Goal: Task Accomplishment & Management: Complete application form

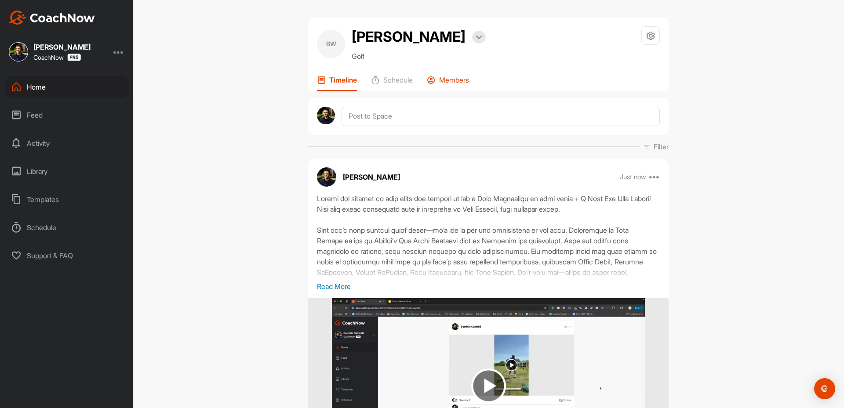
click at [440, 80] on p "Members" at bounding box center [454, 80] width 30 height 9
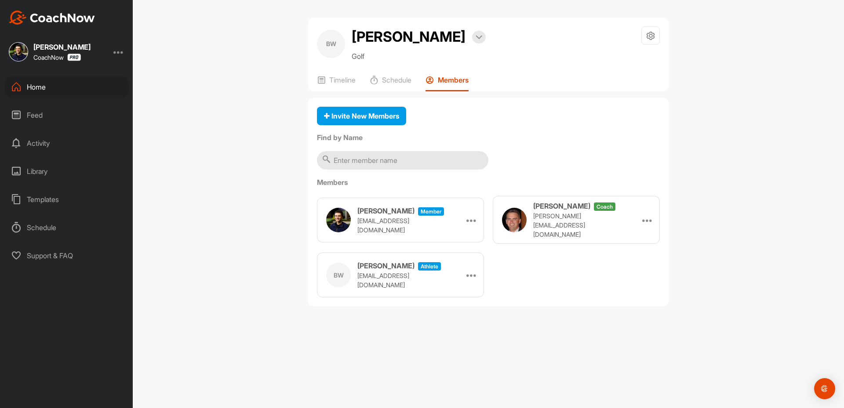
click at [45, 80] on div "Home" at bounding box center [67, 87] width 124 height 22
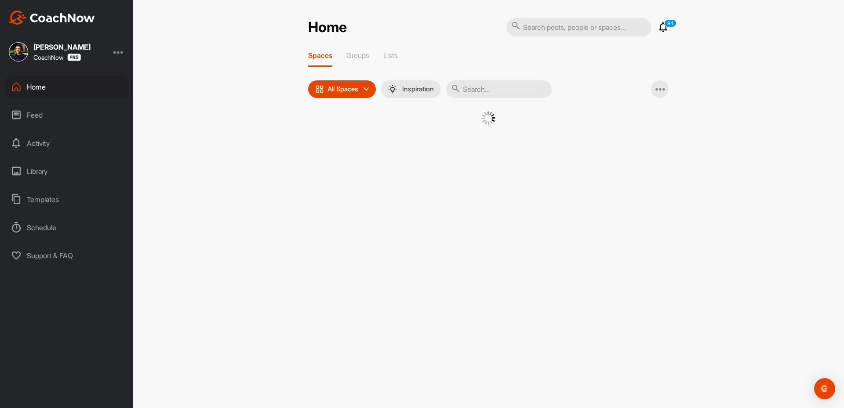
click at [45, 80] on div "Home" at bounding box center [67, 87] width 124 height 22
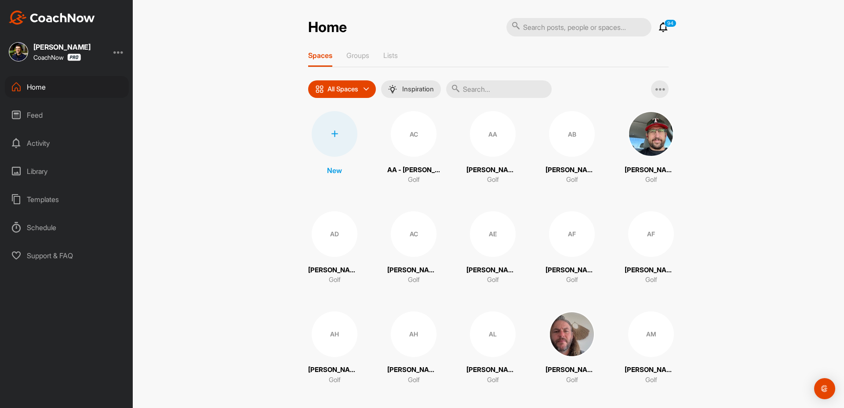
click at [317, 137] on div at bounding box center [335, 134] width 46 height 46
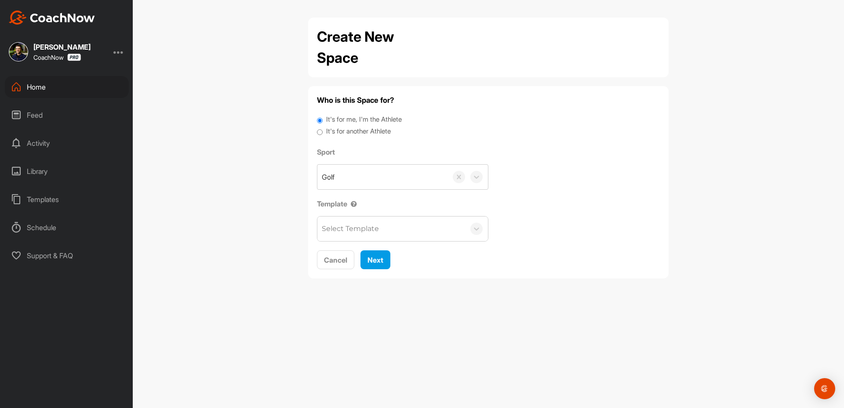
click at [350, 134] on label "It's for another Athlete" at bounding box center [358, 132] width 65 height 10
click at [323, 134] on input "It's for another Athlete" at bounding box center [320, 133] width 6 height 12
radio input "true"
click at [359, 129] on label "It's for another Athlete" at bounding box center [358, 132] width 65 height 10
click at [323, 129] on input "It's for another Athlete" at bounding box center [320, 133] width 6 height 12
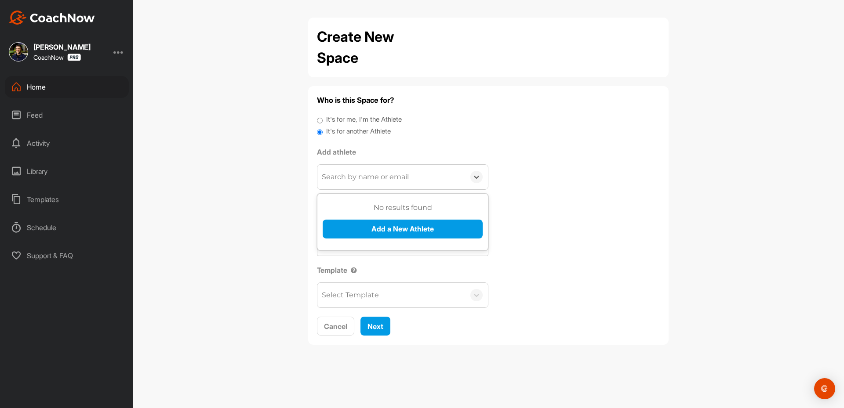
click at [372, 179] on div "Search by name or email" at bounding box center [365, 177] width 87 height 11
type input "[EMAIL_ADDRESS][DOMAIN_NAME]"
click at [363, 227] on button "Add a New Athlete" at bounding box center [403, 229] width 160 height 19
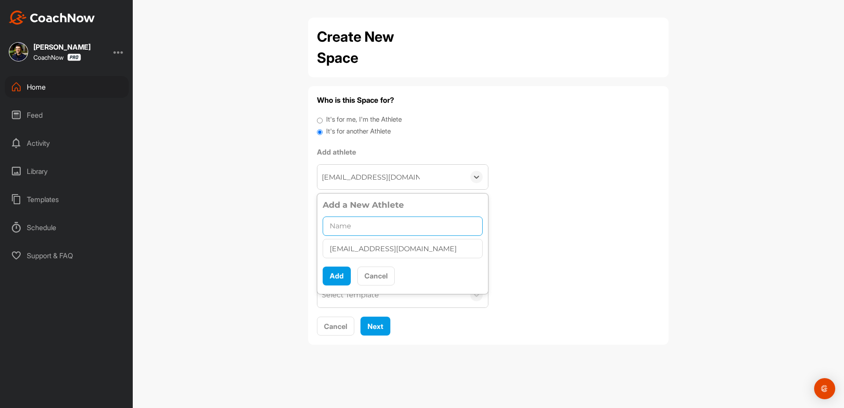
drag, startPoint x: 376, startPoint y: 235, endPoint x: 356, endPoint y: 254, distance: 27.4
click at [374, 235] on input "text" at bounding box center [403, 226] width 160 height 19
paste input "[PERSON_NAME]"
type input "[PERSON_NAME]"
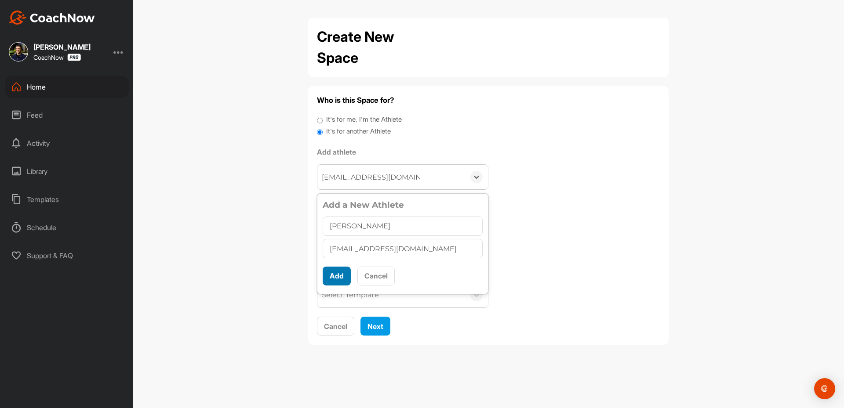
click at [330, 275] on button "Add" at bounding box center [337, 276] width 28 height 19
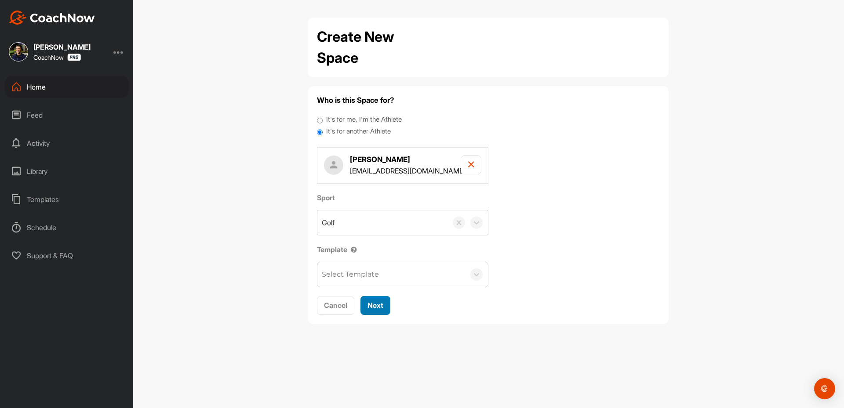
click at [382, 310] on div "Next" at bounding box center [375, 305] width 16 height 11
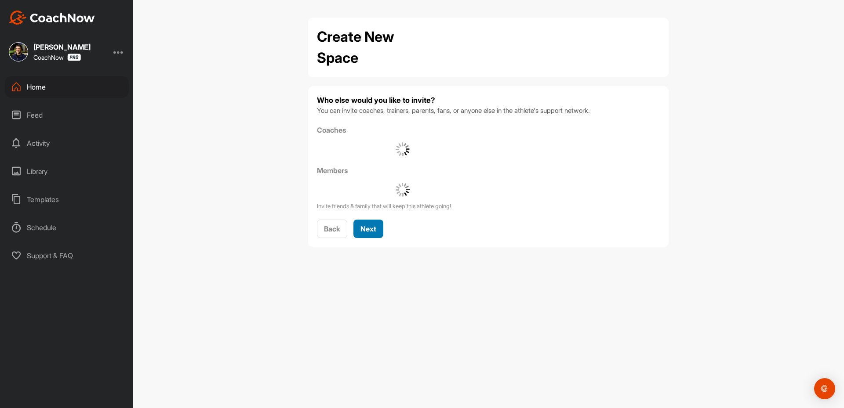
click at [363, 237] on button "Next" at bounding box center [368, 229] width 30 height 19
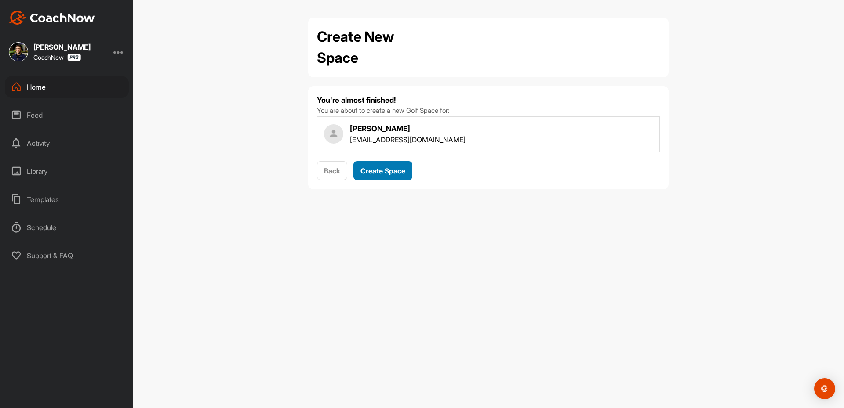
click at [377, 174] on span "Create Space" at bounding box center [382, 171] width 45 height 9
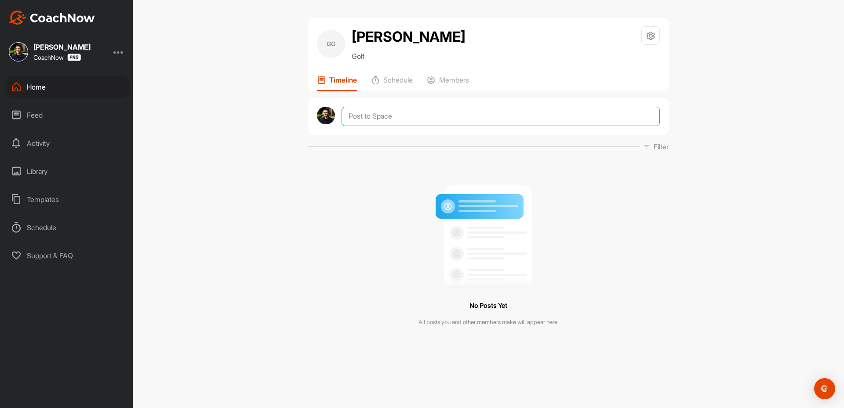
click at [397, 110] on textarea at bounding box center [501, 116] width 318 height 19
click at [363, 119] on textarea at bounding box center [501, 116] width 318 height 19
click at [371, 113] on textarea at bounding box center [501, 116] width 318 height 19
click at [374, 121] on textarea at bounding box center [501, 116] width 318 height 19
click at [372, 111] on textarea at bounding box center [501, 116] width 318 height 19
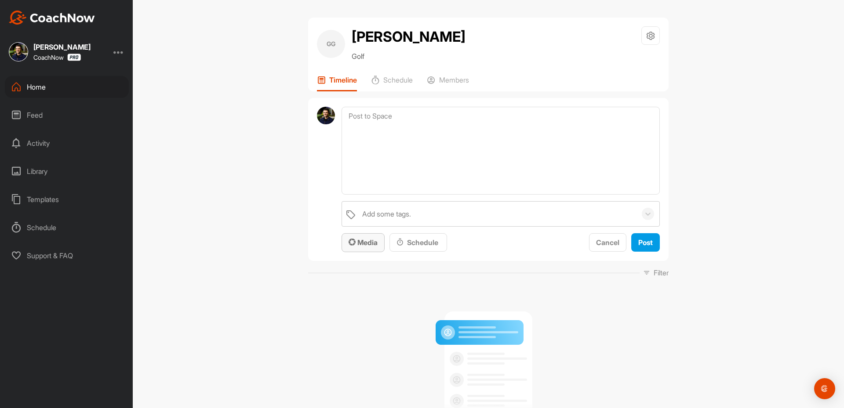
click at [356, 247] on span "Media" at bounding box center [363, 242] width 29 height 9
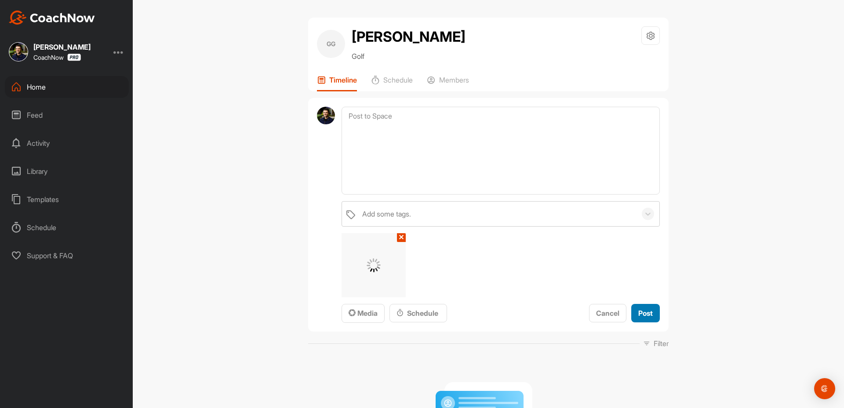
click at [642, 309] on span "Post" at bounding box center [645, 313] width 15 height 9
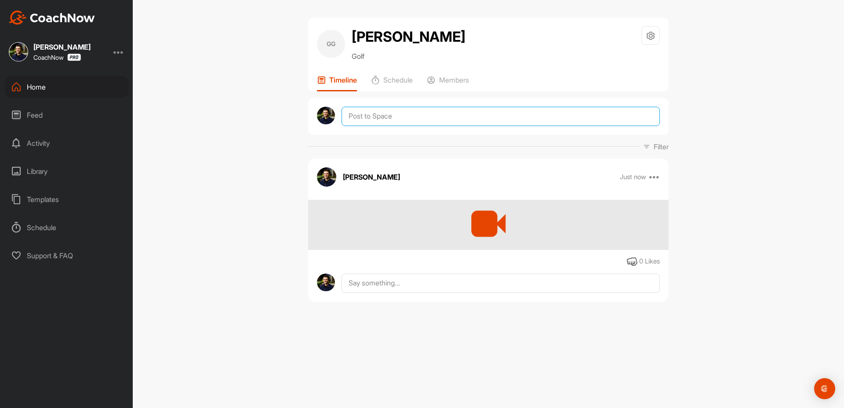
click at [387, 116] on textarea at bounding box center [501, 116] width 318 height 19
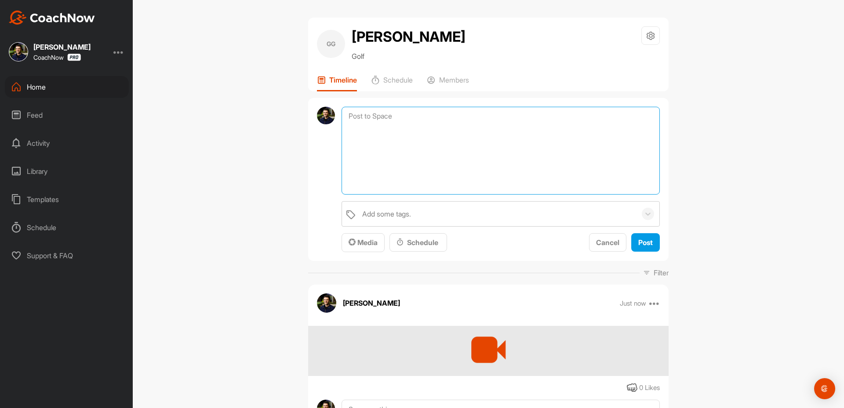
drag, startPoint x: 417, startPoint y: 140, endPoint x: 403, endPoint y: 158, distance: 23.1
click at [417, 140] on textarea at bounding box center [501, 151] width 318 height 88
paste textarea "Thanks for sending in your video and signing up for a Full Assessment of your s…"
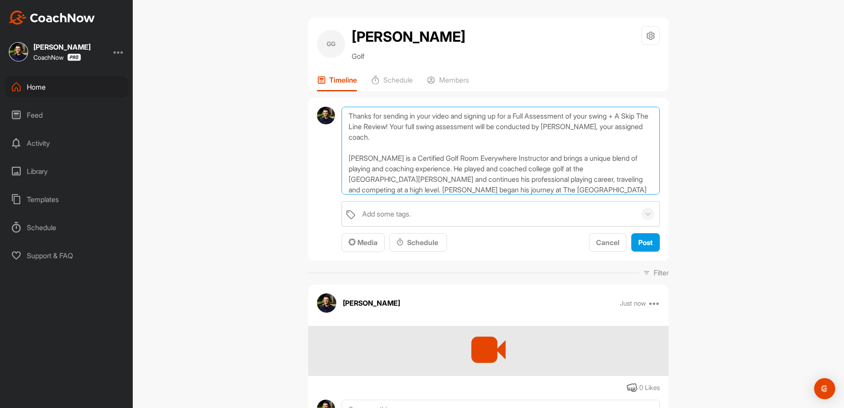
scroll to position [116, 0]
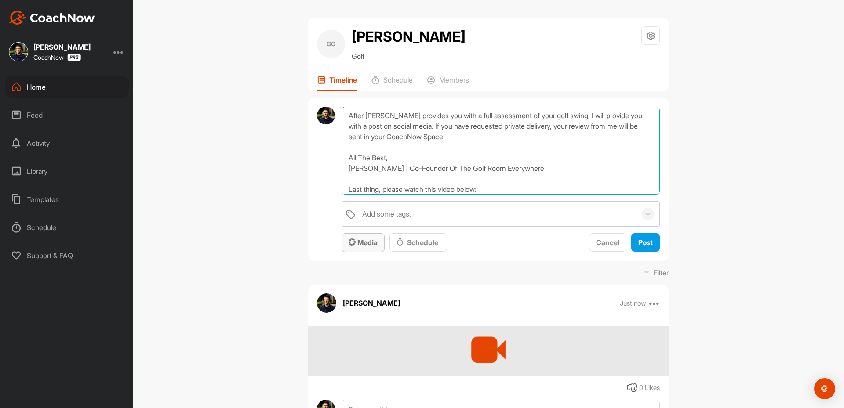
type textarea "Thanks for sending in your video and signing up for a Full Assessment of your s…"
click at [355, 243] on span "Media" at bounding box center [363, 242] width 29 height 9
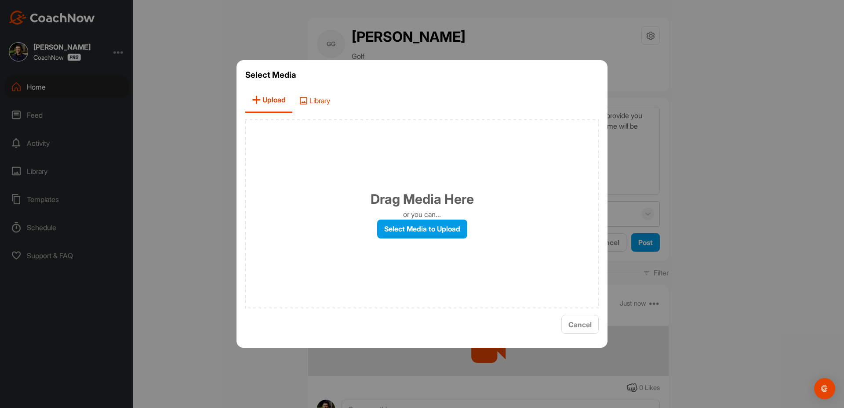
click at [300, 102] on icon at bounding box center [303, 100] width 9 height 9
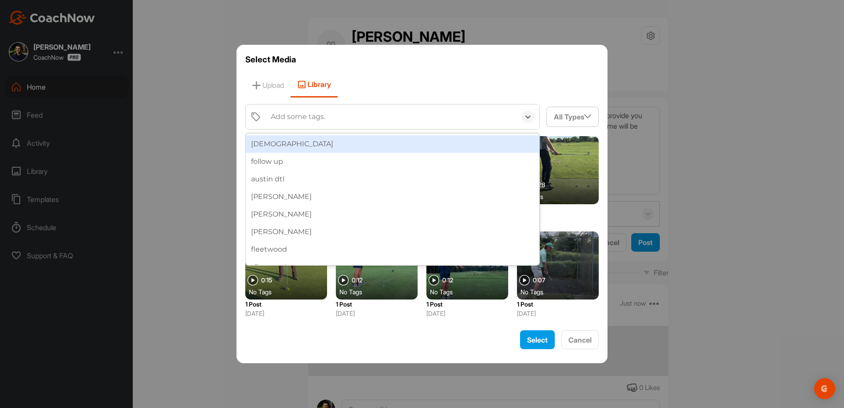
click at [278, 142] on div "[DEMOGRAPHIC_DATA]" at bounding box center [393, 144] width 294 height 18
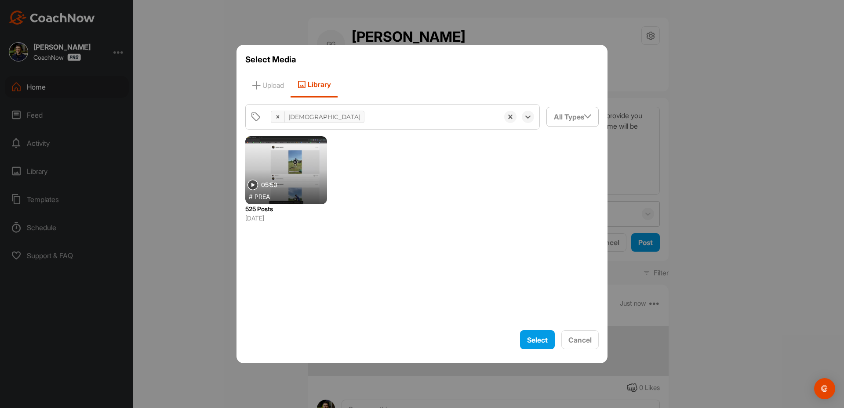
click at [285, 178] on div at bounding box center [286, 170] width 82 height 68
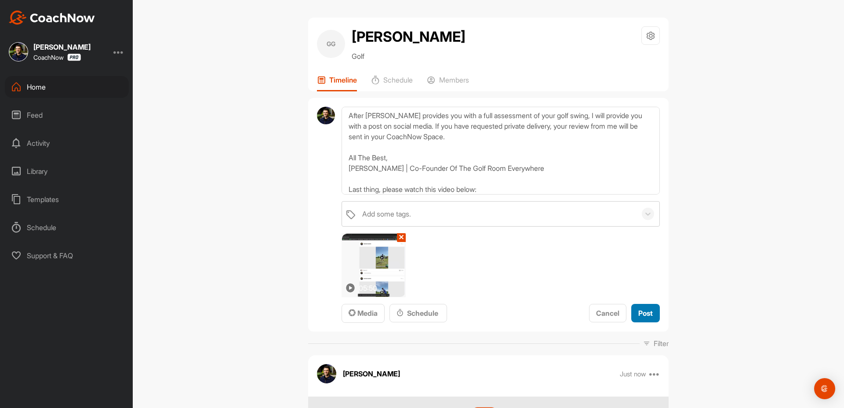
click at [645, 313] on span "Post" at bounding box center [645, 313] width 15 height 9
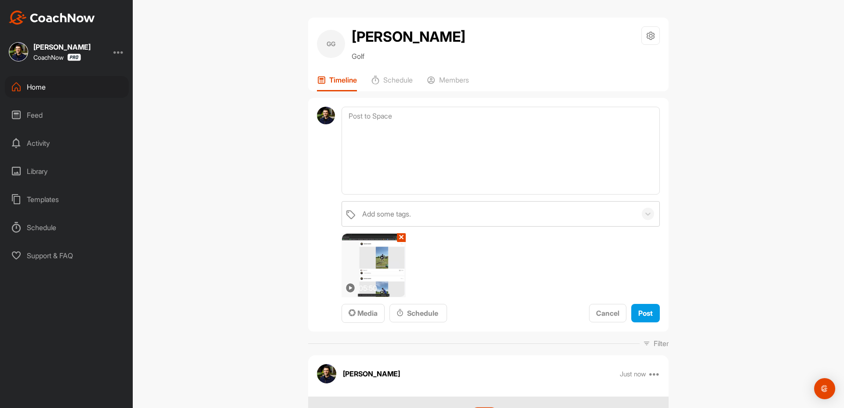
scroll to position [0, 0]
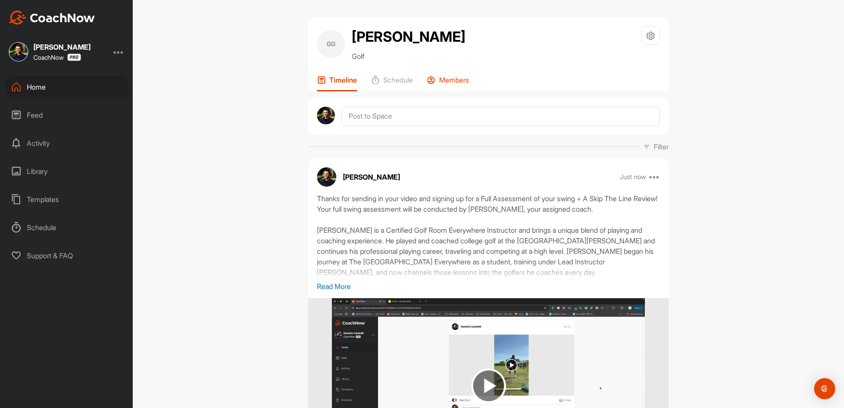
click at [457, 87] on div "Members" at bounding box center [448, 84] width 42 height 16
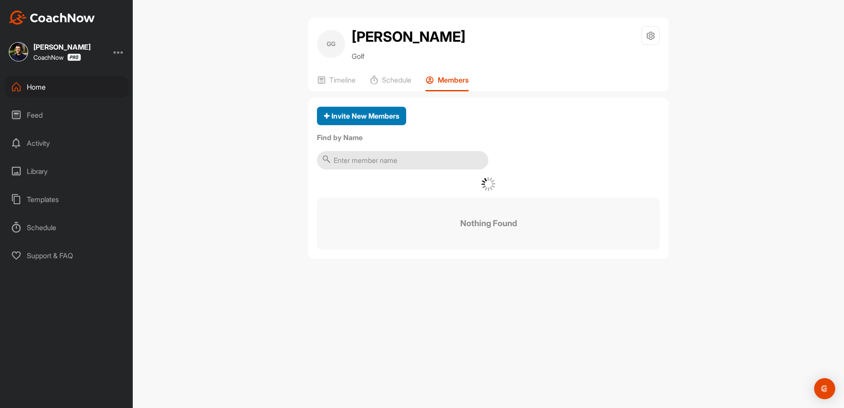
click at [364, 112] on span "Invite New Members" at bounding box center [361, 116] width 75 height 9
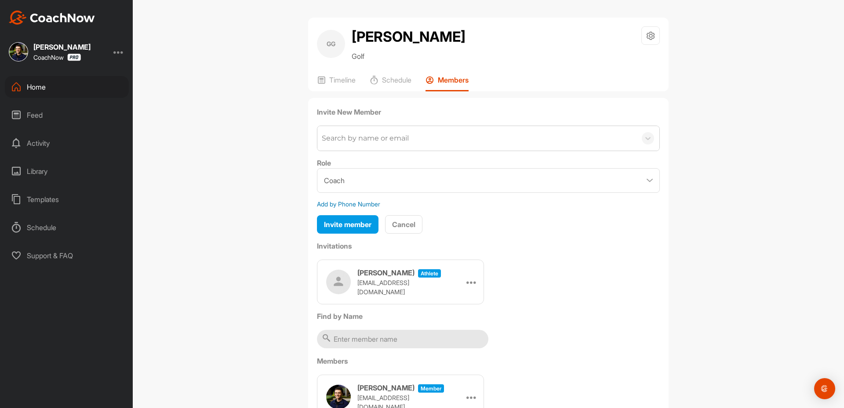
click at [365, 144] on div "Search by name or email" at bounding box center [476, 138] width 319 height 25
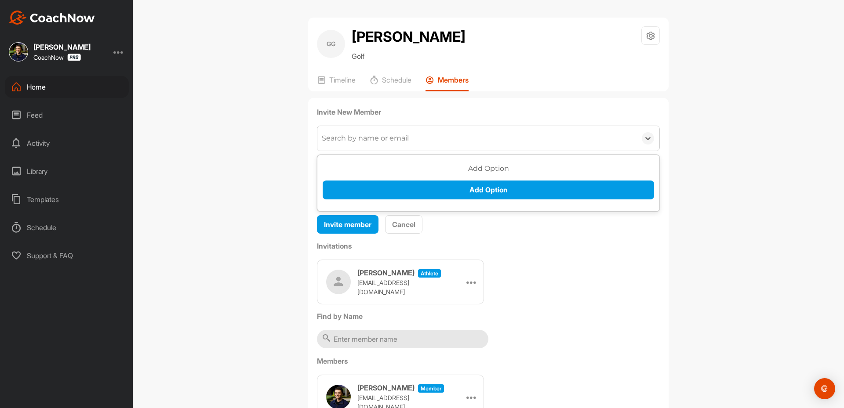
type input "W"
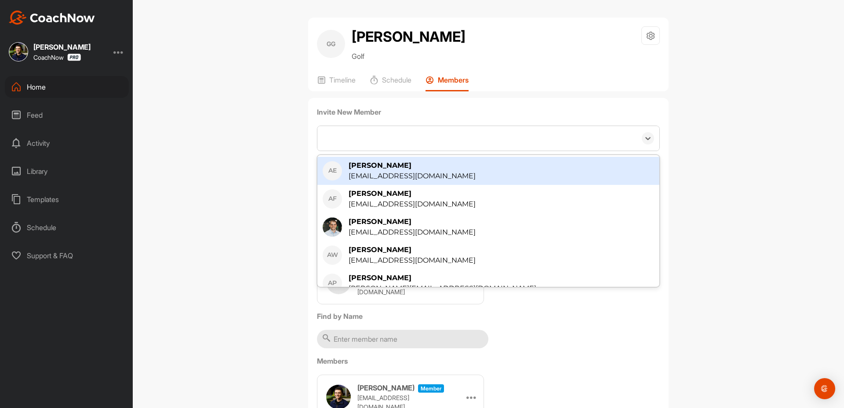
click at [342, 144] on div "W" at bounding box center [476, 138] width 319 height 25
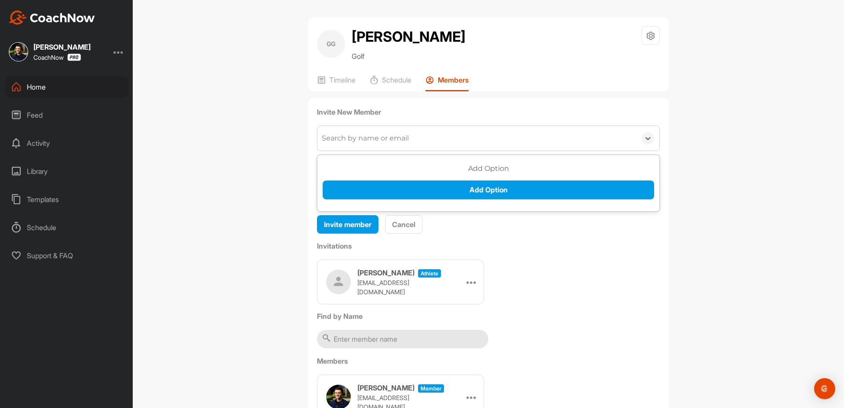
click at [342, 144] on div "Search by name or email" at bounding box center [476, 138] width 319 height 25
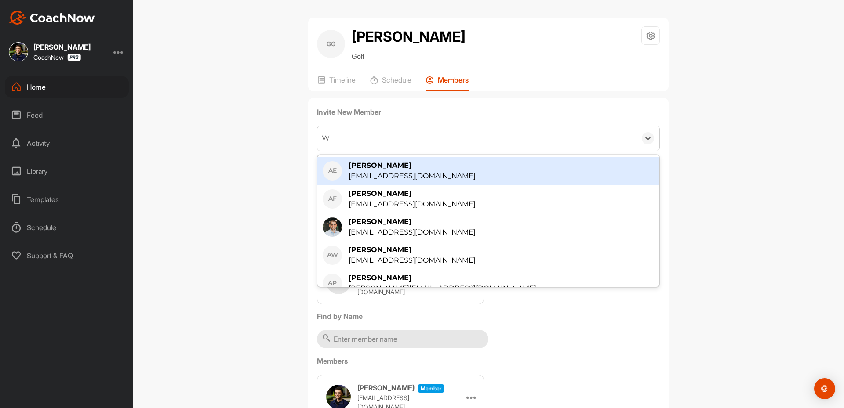
type input "WY"
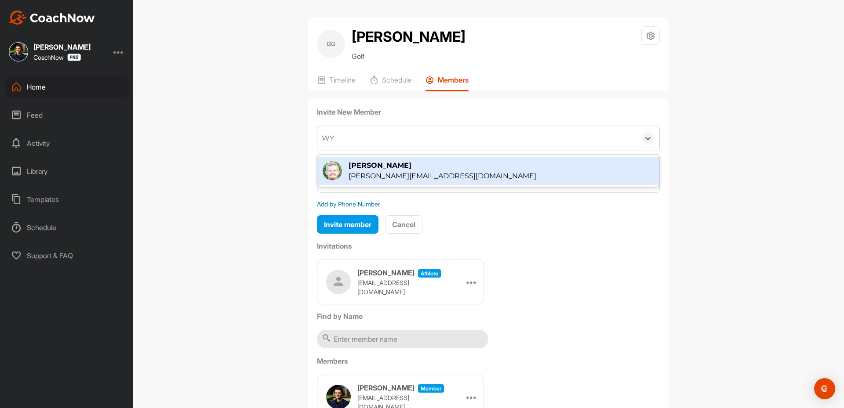
click at [360, 166] on div "[PERSON_NAME]" at bounding box center [443, 165] width 188 height 11
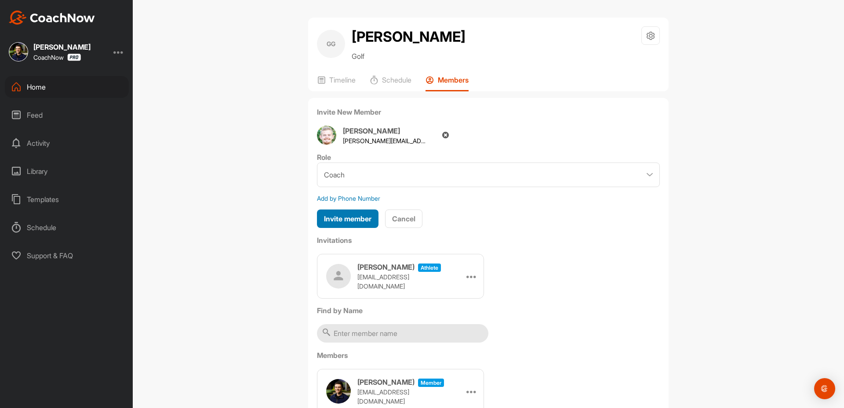
click at [346, 217] on span "Invite member" at bounding box center [347, 219] width 47 height 9
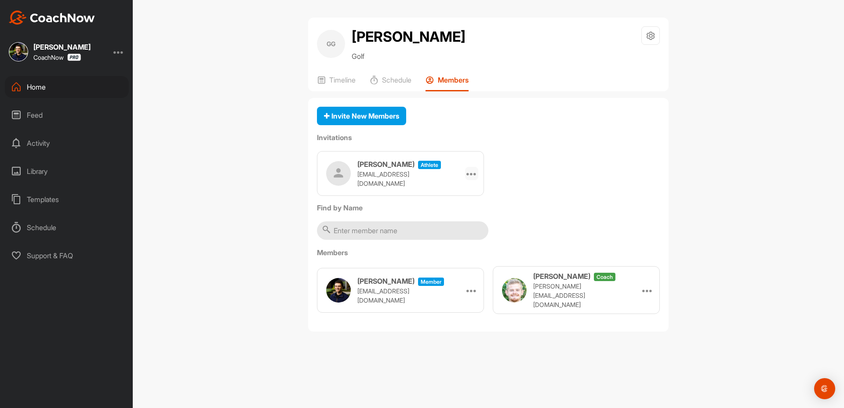
click at [475, 177] on icon at bounding box center [471, 173] width 11 height 11
click at [458, 255] on li "Copy Link" at bounding box center [454, 254] width 47 height 28
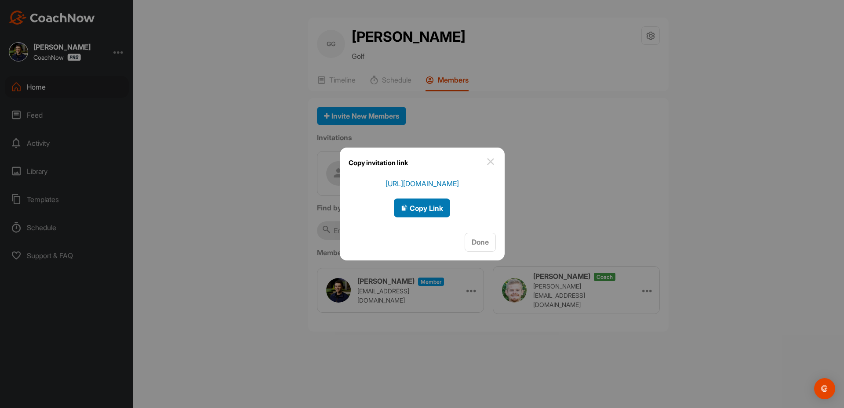
click at [420, 208] on span "Copy Link" at bounding box center [422, 208] width 42 height 9
click at [57, 87] on div at bounding box center [422, 204] width 844 height 408
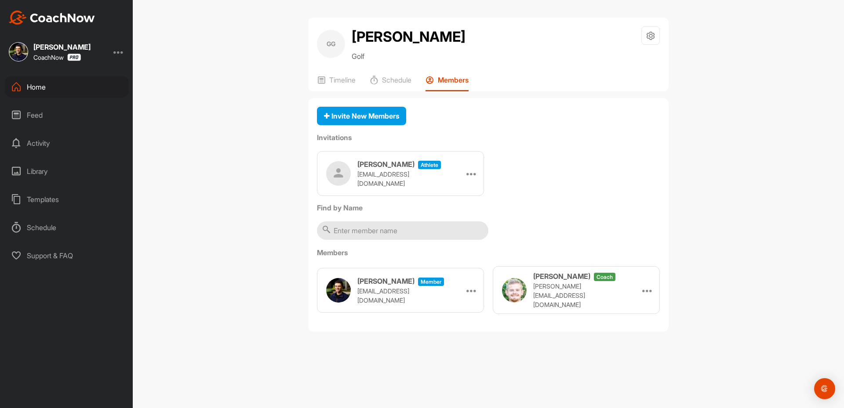
click at [57, 88] on div "Home" at bounding box center [67, 87] width 124 height 22
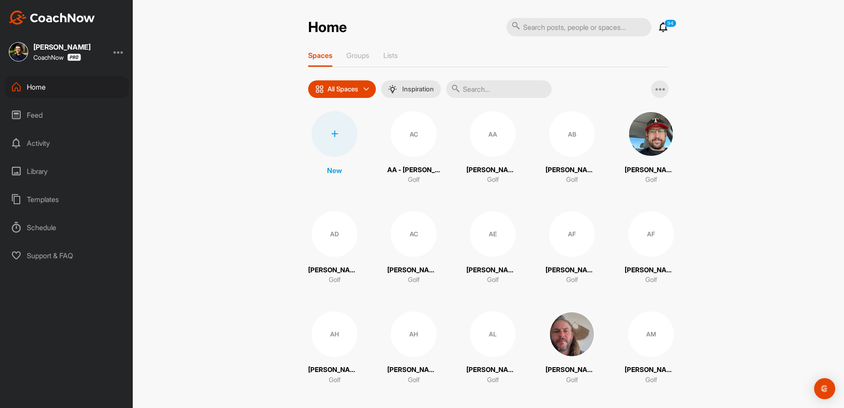
click at [338, 135] on div at bounding box center [335, 134] width 46 height 46
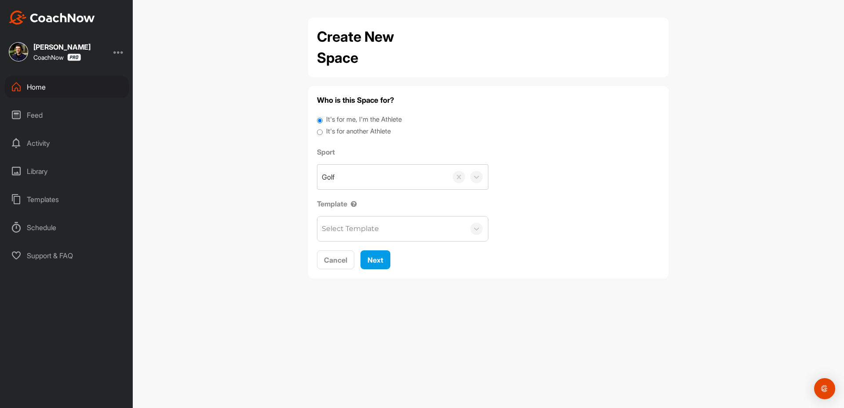
click at [358, 132] on label "It's for another Athlete" at bounding box center [358, 132] width 65 height 10
click at [323, 132] on input "It's for another Athlete" at bounding box center [320, 133] width 6 height 12
radio input "true"
click at [369, 172] on div "Golf" at bounding box center [382, 177] width 130 height 25
click at [364, 129] on label "It's for another Athlete" at bounding box center [358, 132] width 65 height 10
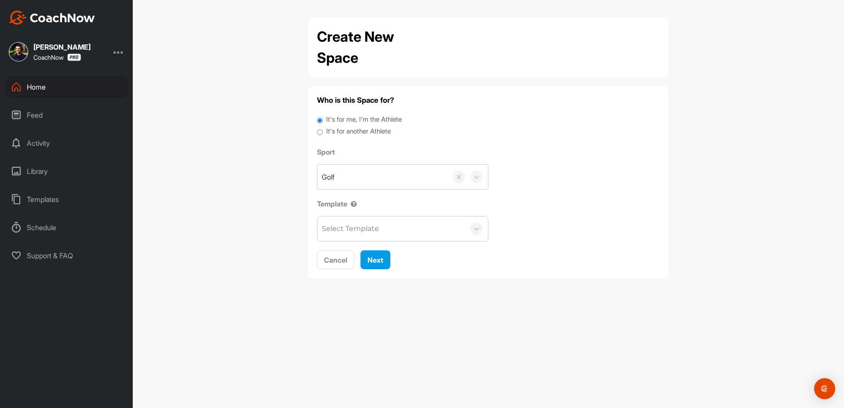
click at [323, 129] on input "It's for another Athlete" at bounding box center [320, 133] width 6 height 12
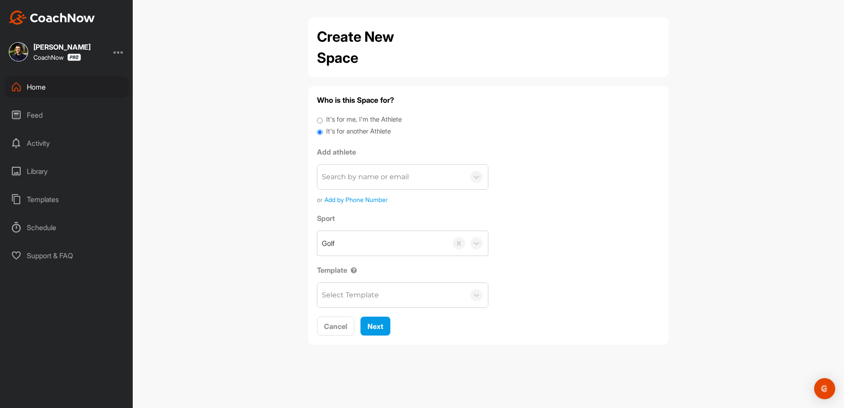
click at [364, 182] on div "Search by name or email" at bounding box center [365, 177] width 87 height 11
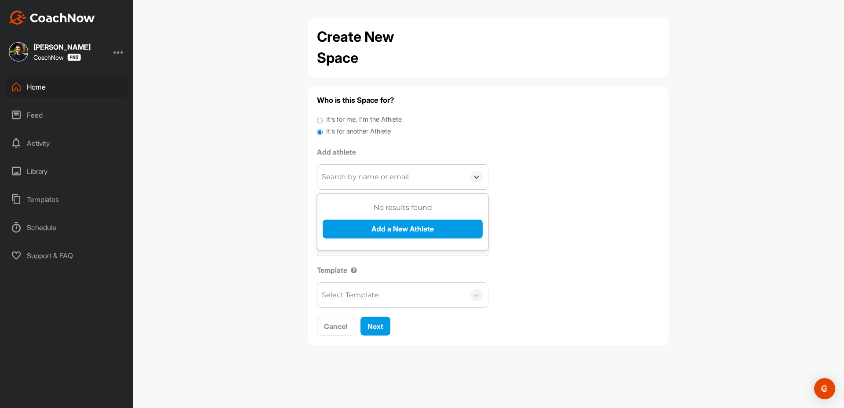
paste input "[EMAIL_ADDRESS][DOMAIN_NAME]"
type input "[EMAIL_ADDRESS][DOMAIN_NAME]"
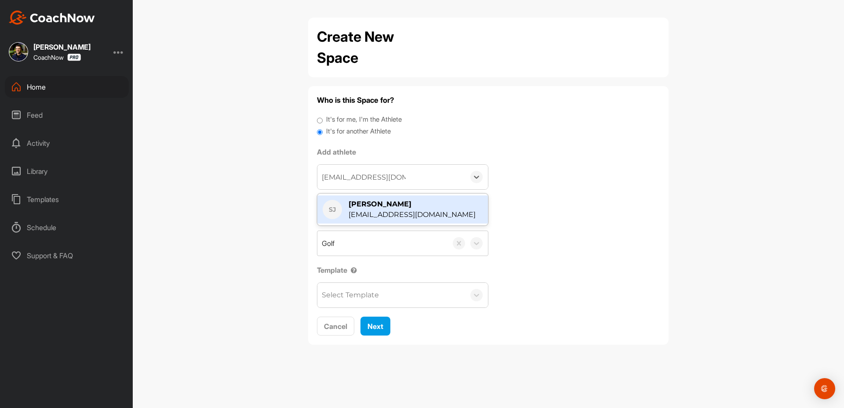
drag, startPoint x: 336, startPoint y: 202, endPoint x: 364, endPoint y: 203, distance: 27.3
click at [363, 203] on div "[PERSON_NAME] [EMAIL_ADDRESS][DOMAIN_NAME]" at bounding box center [403, 209] width 160 height 21
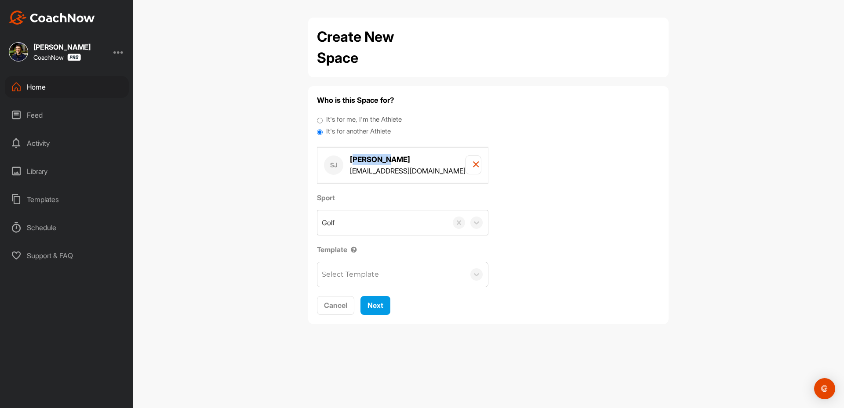
drag, startPoint x: 353, startPoint y: 159, endPoint x: 391, endPoint y: 162, distance: 38.4
click at [391, 162] on h4 "[PERSON_NAME]" at bounding box center [408, 159] width 116 height 11
click at [392, 161] on h4 "[PERSON_NAME]" at bounding box center [408, 159] width 116 height 11
drag, startPoint x: 393, startPoint y: 160, endPoint x: 349, endPoint y: 160, distance: 44.0
click at [349, 160] on div "[PERSON_NAME] [EMAIL_ADDRESS][DOMAIN_NAME]" at bounding box center [395, 165] width 142 height 22
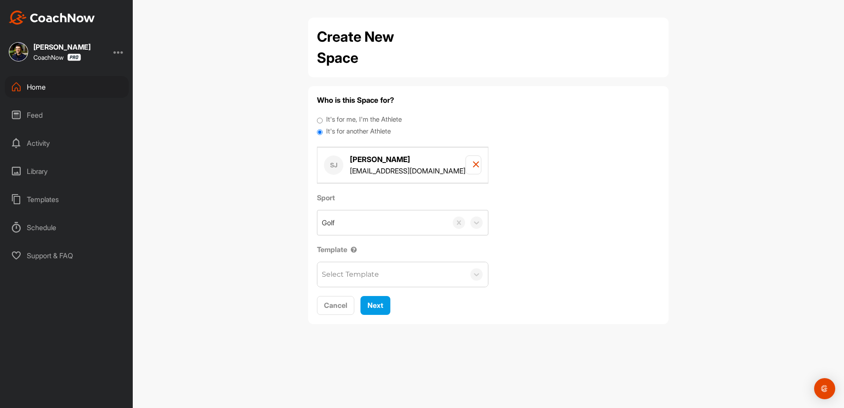
click at [69, 84] on div "Home" at bounding box center [67, 87] width 124 height 22
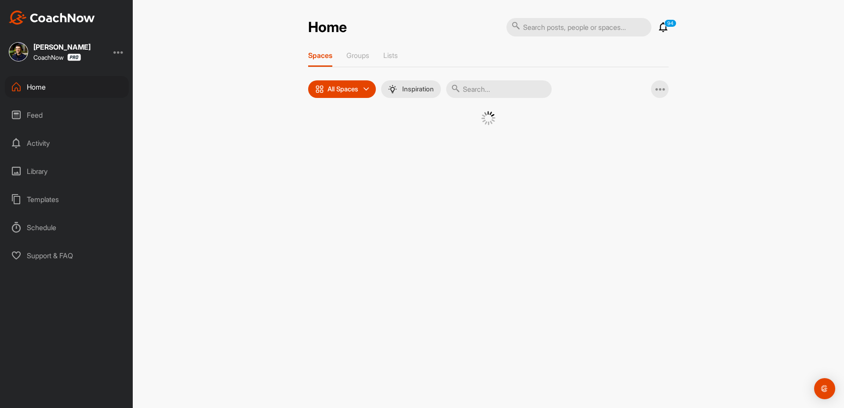
drag, startPoint x: 486, startPoint y: 84, endPoint x: 483, endPoint y: 99, distance: 14.9
click at [485, 84] on input "text" at bounding box center [498, 89] width 105 height 18
paste input "[PERSON_NAME]"
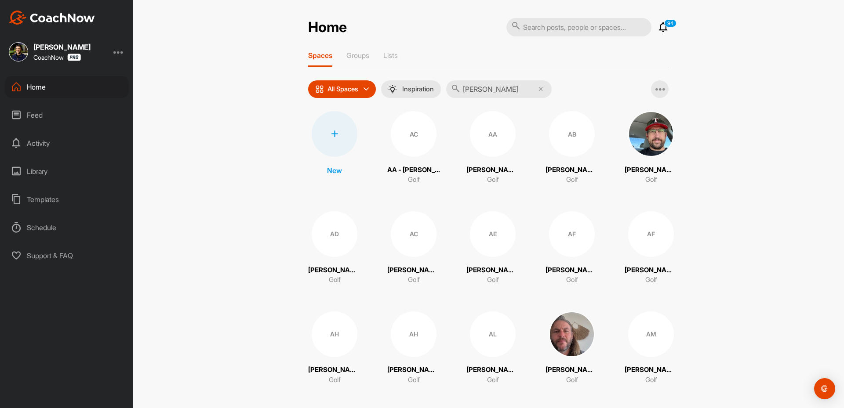
type input "[PERSON_NAME]"
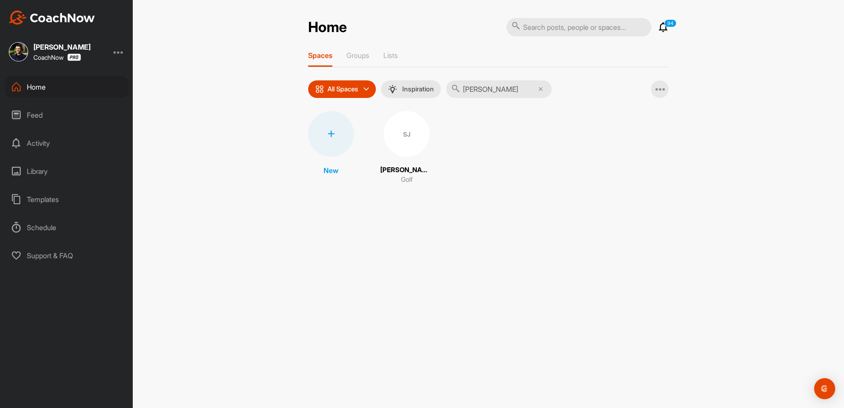
click at [408, 146] on div "SJ" at bounding box center [407, 134] width 46 height 46
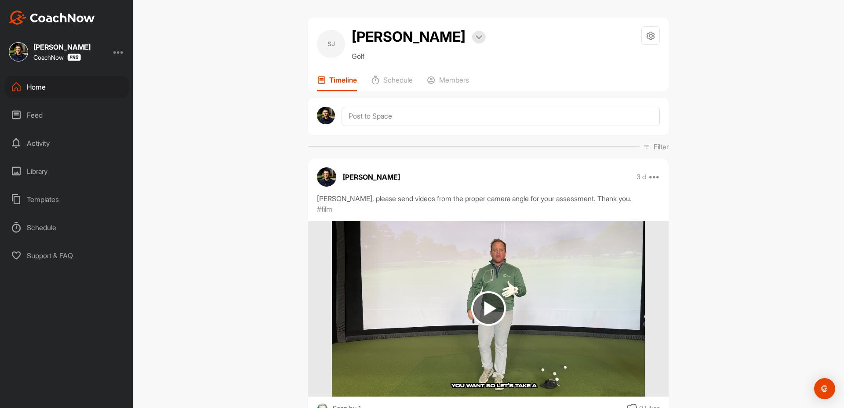
click at [46, 95] on div "Home" at bounding box center [67, 87] width 124 height 22
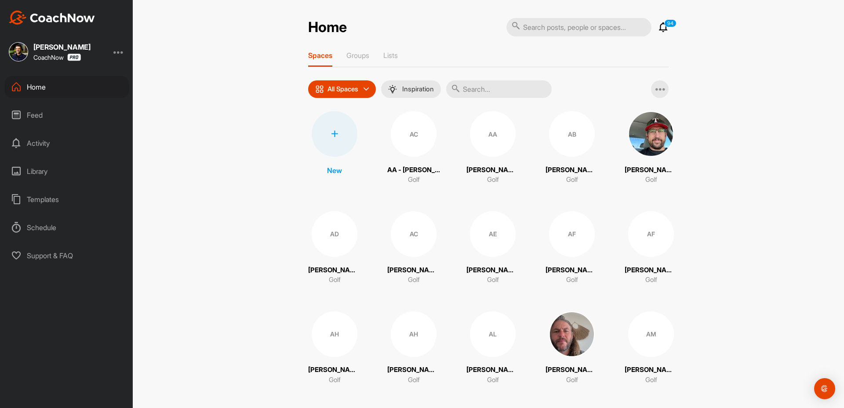
click at [322, 138] on div at bounding box center [335, 134] width 46 height 46
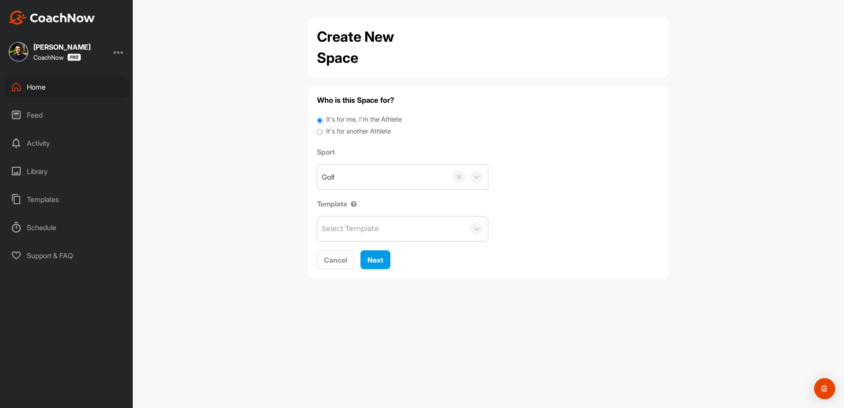
click at [373, 129] on label "It's for another Athlete" at bounding box center [358, 132] width 65 height 10
click at [323, 129] on input "It's for another Athlete" at bounding box center [320, 133] width 6 height 12
radio input "true"
click at [370, 170] on div "Golf" at bounding box center [382, 177] width 130 height 25
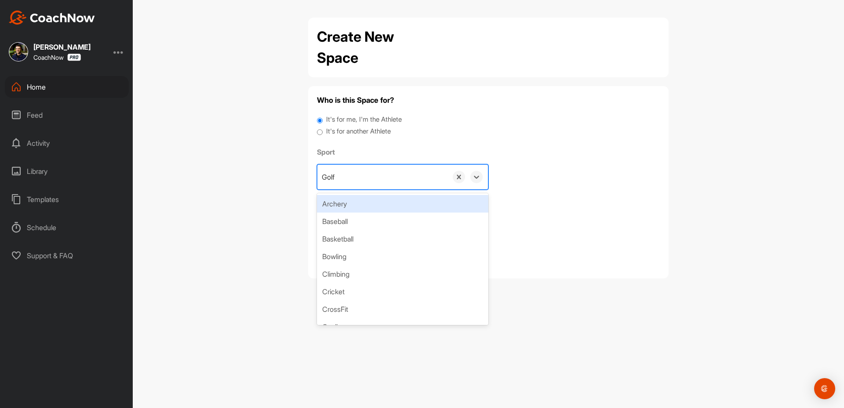
click at [364, 138] on div "It's for another Athlete" at bounding box center [488, 133] width 343 height 12
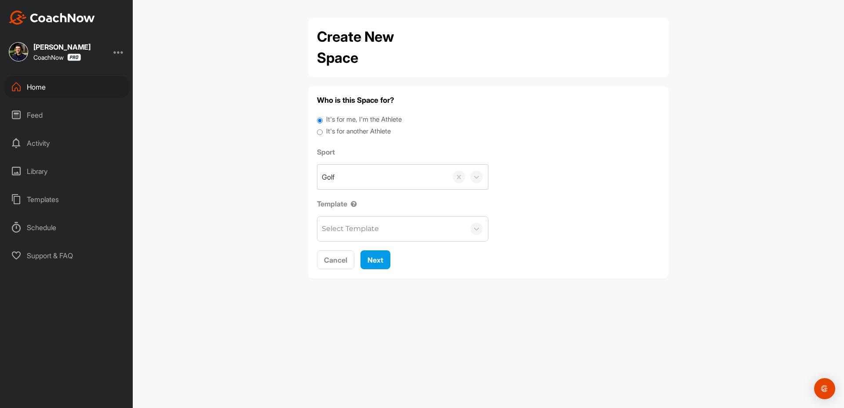
drag, startPoint x: 370, startPoint y: 127, endPoint x: 375, endPoint y: 141, distance: 15.2
click at [370, 130] on label "It's for another Athlete" at bounding box center [358, 132] width 65 height 10
click at [323, 130] on input "It's for another Athlete" at bounding box center [320, 133] width 6 height 12
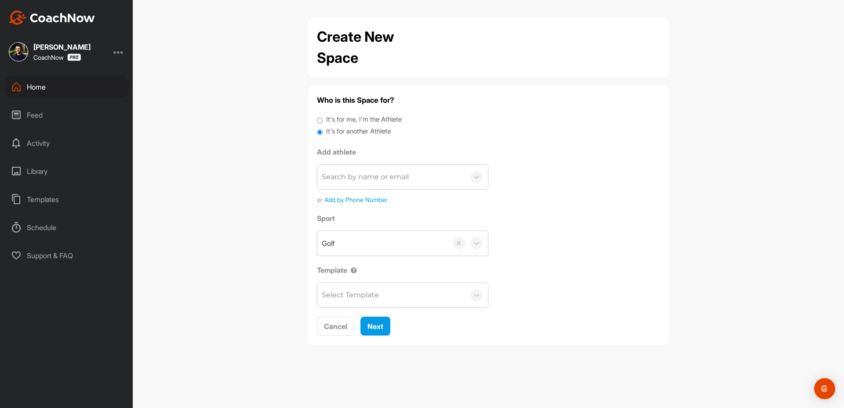
click at [377, 178] on div "Search by name or email" at bounding box center [391, 177] width 148 height 25
paste input "[EMAIL_ADDRESS][DOMAIN_NAME]"
type input "[EMAIL_ADDRESS][DOMAIN_NAME]"
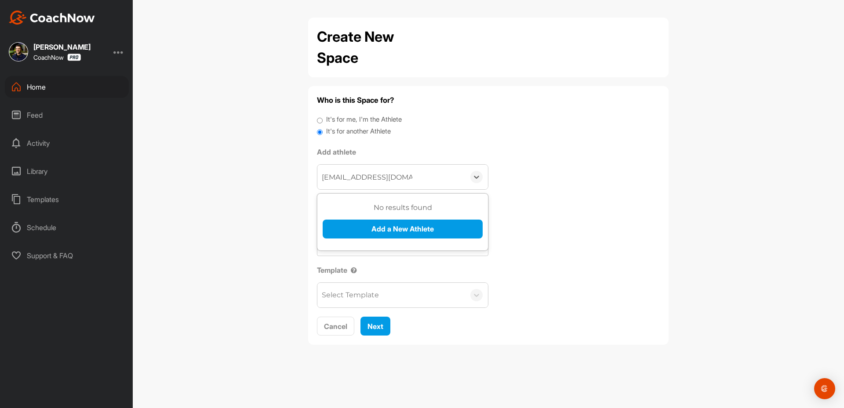
click at [378, 230] on button "Add a New Athlete" at bounding box center [403, 229] width 160 height 19
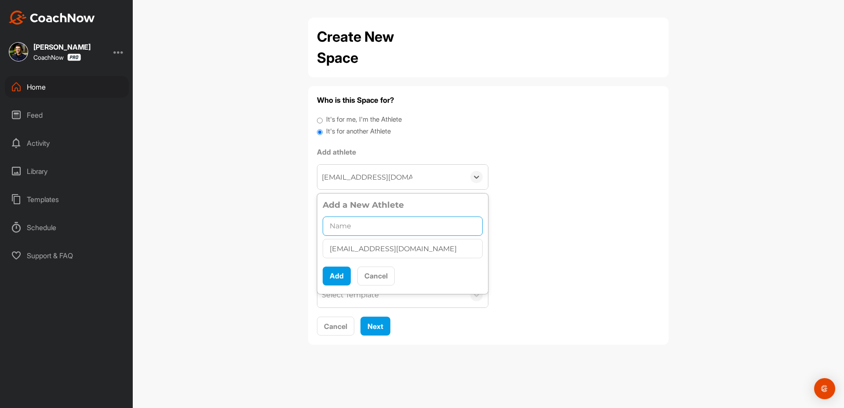
click at [357, 230] on input "text" at bounding box center [403, 226] width 160 height 19
paste input "[PERSON_NAME]"
type input "[PERSON_NAME]"
click at [330, 270] on button "Add" at bounding box center [337, 276] width 28 height 19
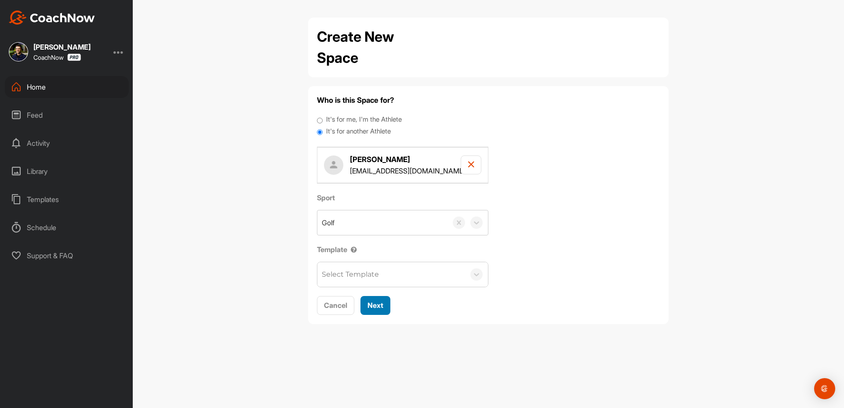
click at [379, 306] on span "Next" at bounding box center [375, 305] width 16 height 9
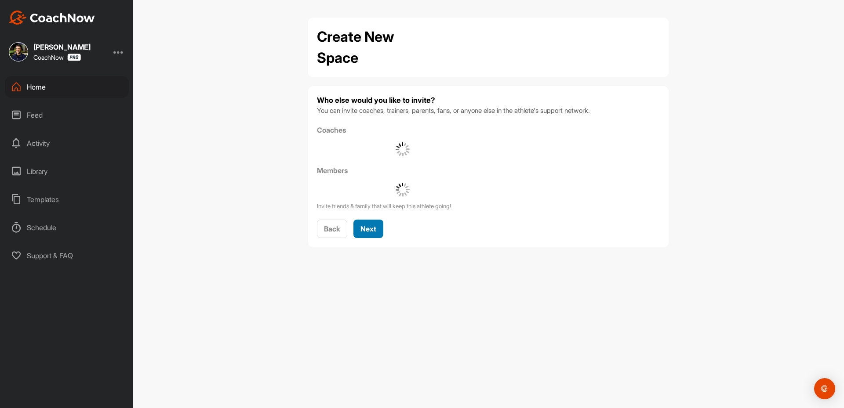
click at [379, 231] on button "Next" at bounding box center [368, 229] width 30 height 19
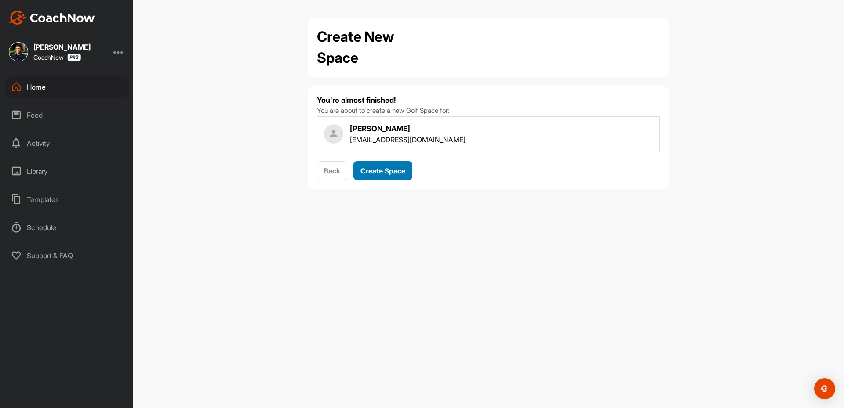
click at [393, 172] on span "Create Space" at bounding box center [382, 171] width 45 height 9
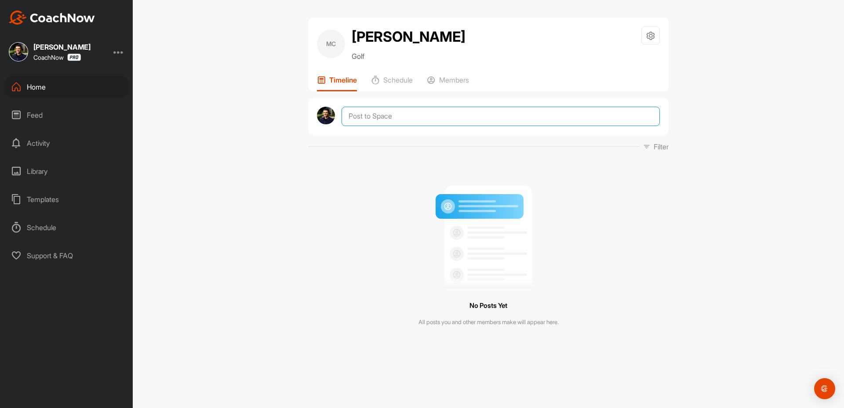
click at [371, 114] on textarea at bounding box center [501, 116] width 318 height 19
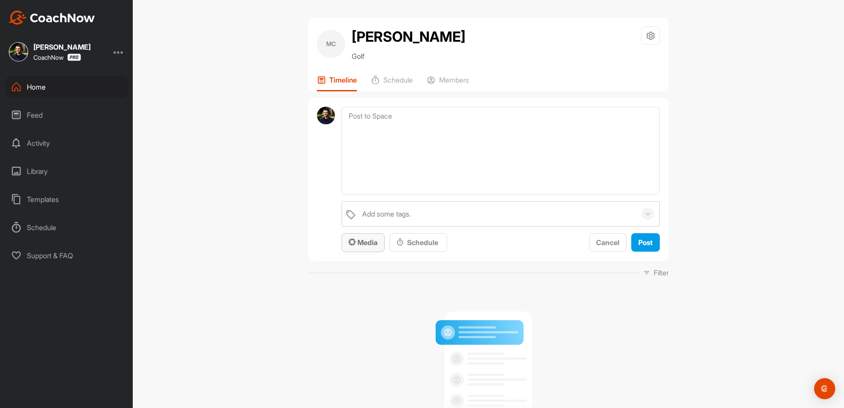
click at [363, 241] on span "Media" at bounding box center [363, 242] width 29 height 9
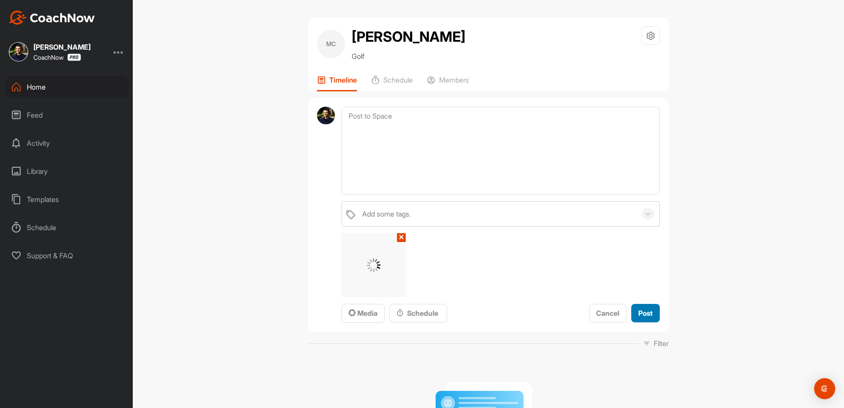
click at [638, 309] on span "Post" at bounding box center [645, 313] width 15 height 9
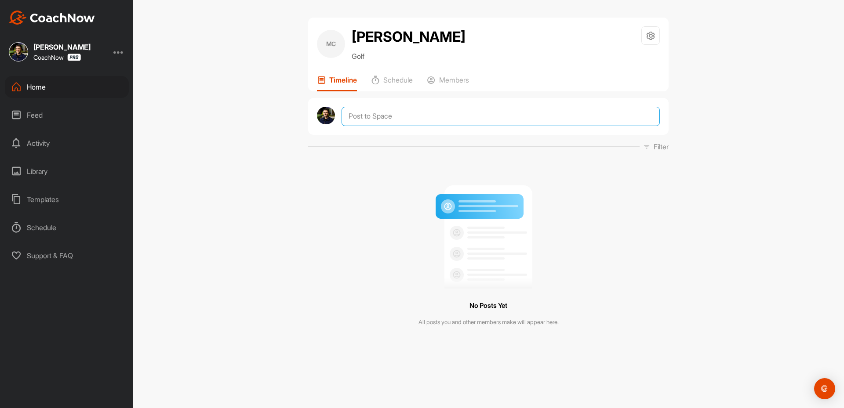
click at [418, 117] on textarea at bounding box center [501, 116] width 318 height 19
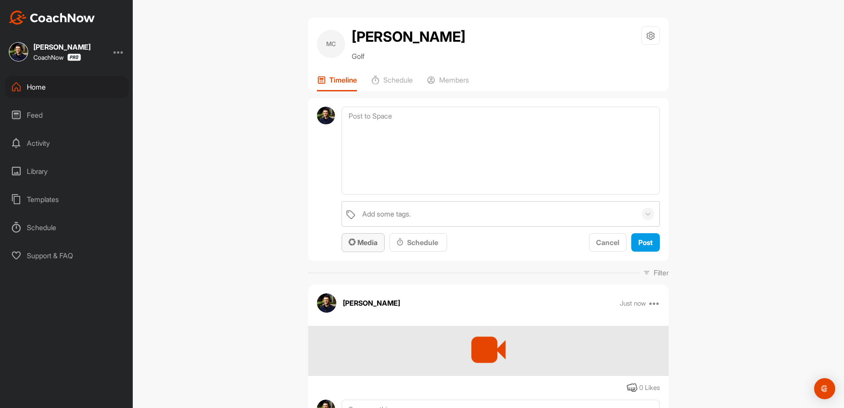
drag, startPoint x: 360, startPoint y: 243, endPoint x: 366, endPoint y: 243, distance: 5.3
click at [362, 243] on span "Media" at bounding box center [363, 242] width 29 height 9
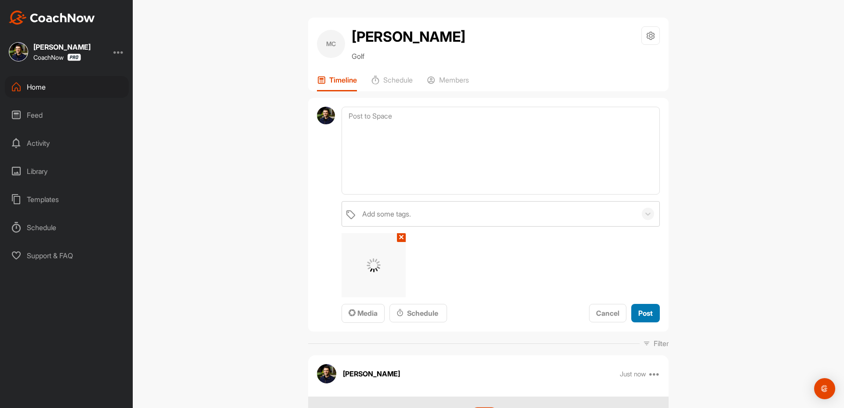
click at [640, 304] on button "Post" at bounding box center [645, 313] width 29 height 19
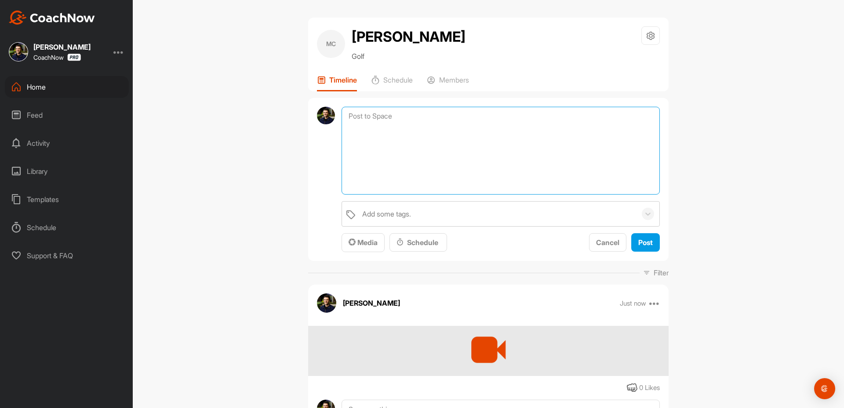
click at [431, 119] on textarea at bounding box center [501, 151] width 318 height 88
drag, startPoint x: 358, startPoint y: 240, endPoint x: 367, endPoint y: 235, distance: 10.0
click at [360, 240] on span "Media" at bounding box center [363, 242] width 29 height 9
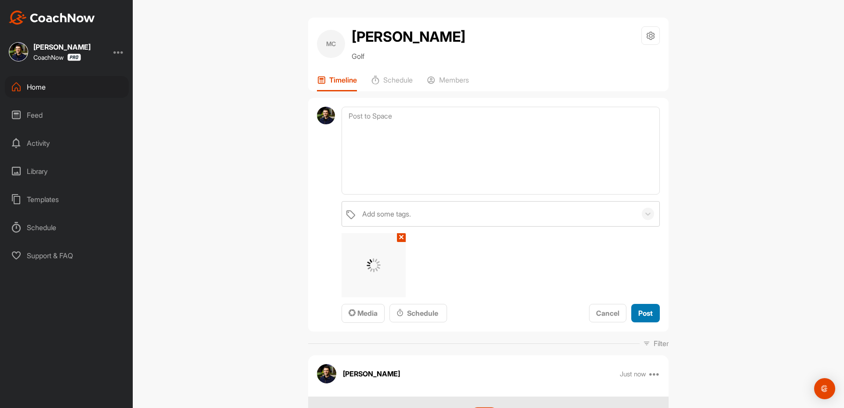
drag, startPoint x: 638, startPoint y: 316, endPoint x: 637, endPoint y: 310, distance: 6.2
click at [638, 316] on span "Post" at bounding box center [645, 313] width 15 height 9
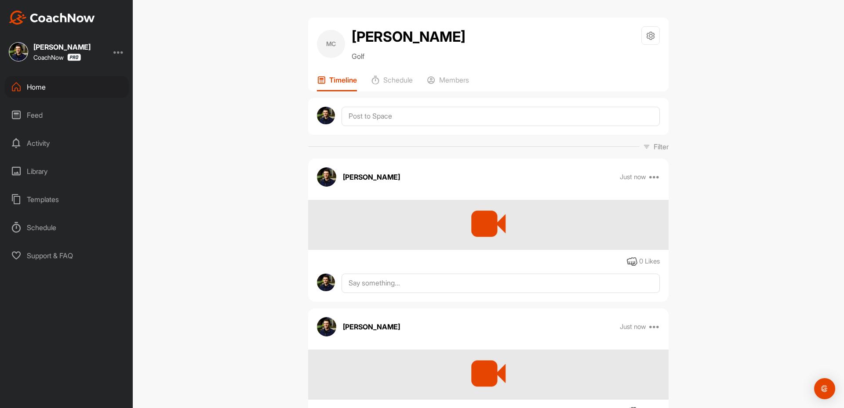
scroll to position [70, 0]
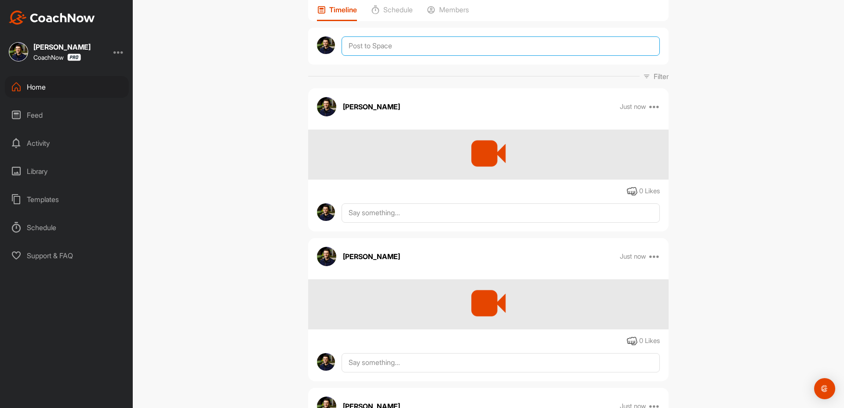
click at [423, 50] on textarea at bounding box center [501, 45] width 318 height 19
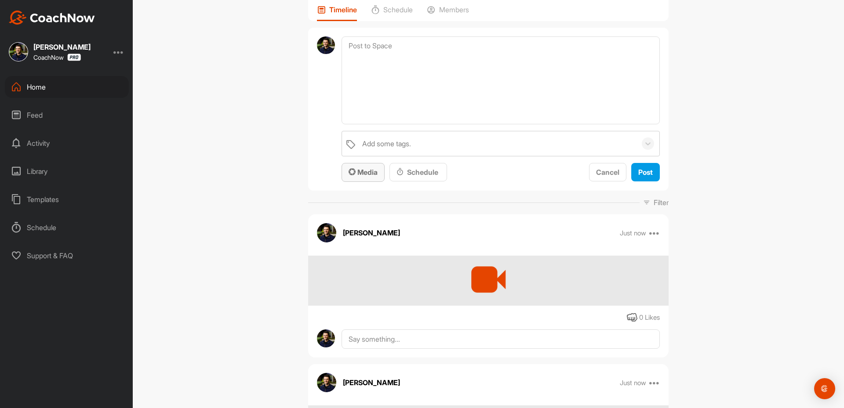
drag, startPoint x: 364, startPoint y: 174, endPoint x: 368, endPoint y: 173, distance: 4.4
click at [365, 173] on span "Media" at bounding box center [363, 172] width 29 height 9
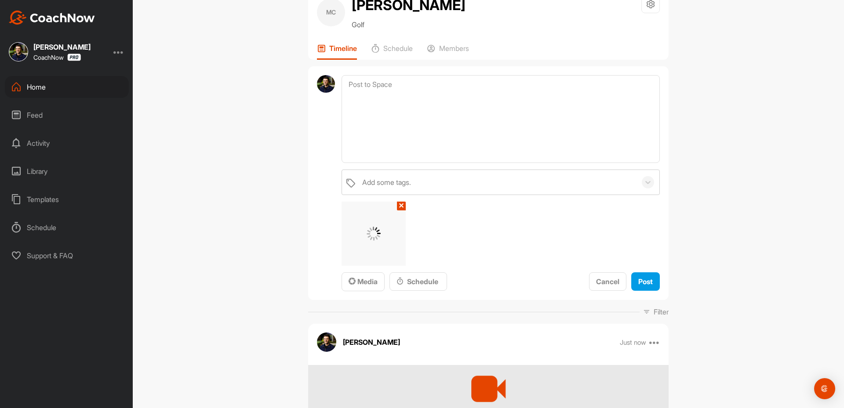
scroll to position [0, 0]
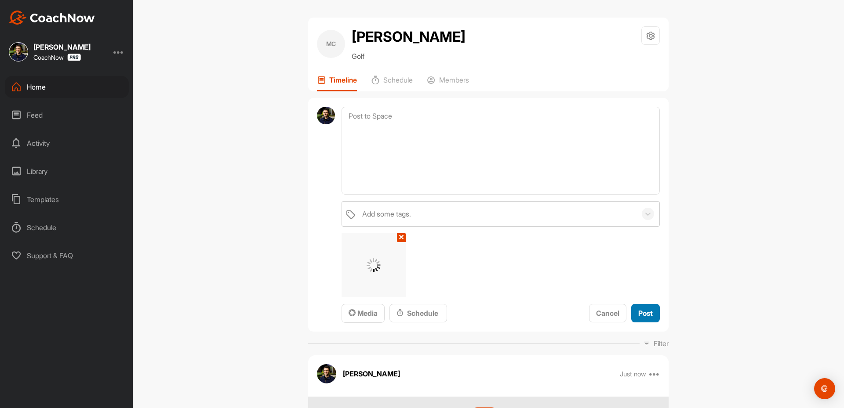
click at [648, 316] on span "Post" at bounding box center [645, 313] width 15 height 9
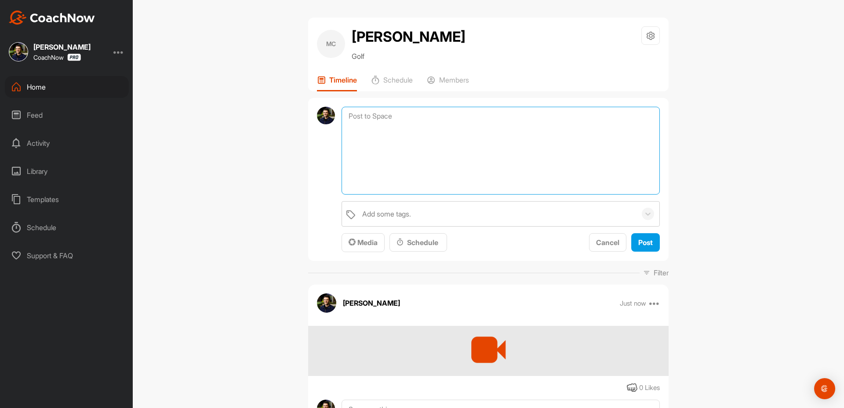
click at [413, 114] on textarea at bounding box center [501, 151] width 318 height 88
paste textarea "Thanks for sending in your video and signing up for a Full Assessment of your s…"
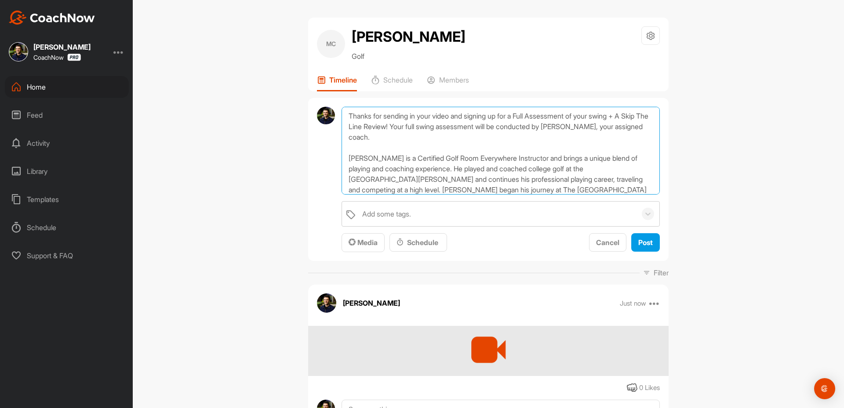
scroll to position [116, 0]
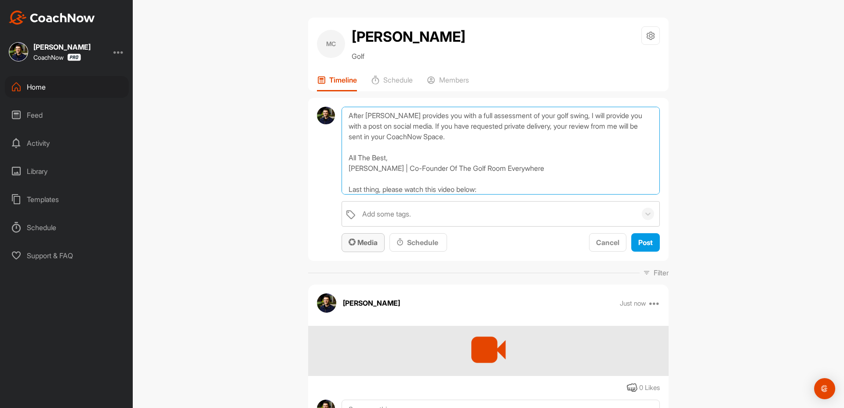
type textarea "Thanks for sending in your video and signing up for a Full Assessment of your s…"
click at [365, 242] on span "Media" at bounding box center [363, 242] width 29 height 9
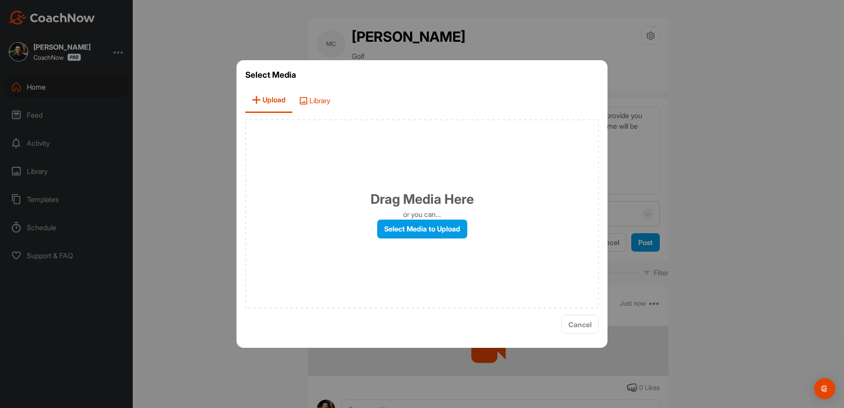
click at [324, 97] on span "Library" at bounding box center [314, 100] width 44 height 25
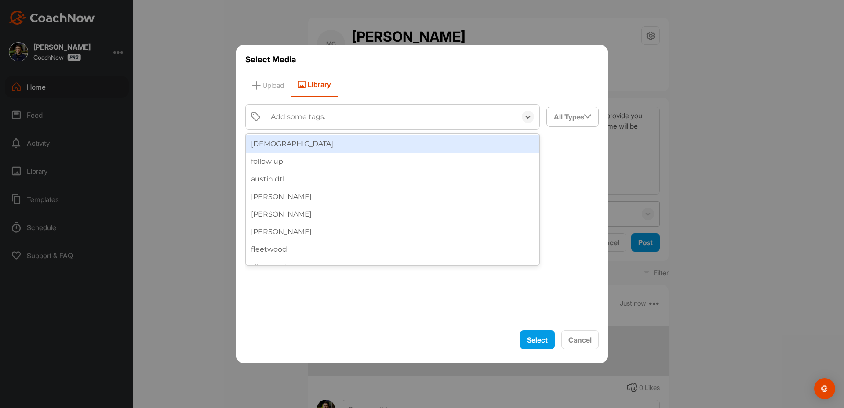
click at [310, 114] on div "Add some tags." at bounding box center [298, 117] width 55 height 11
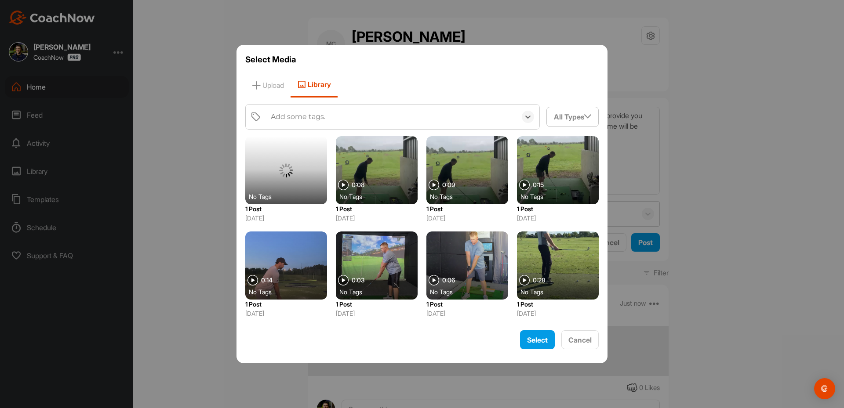
click at [308, 110] on div "Add some tags." at bounding box center [391, 117] width 250 height 25
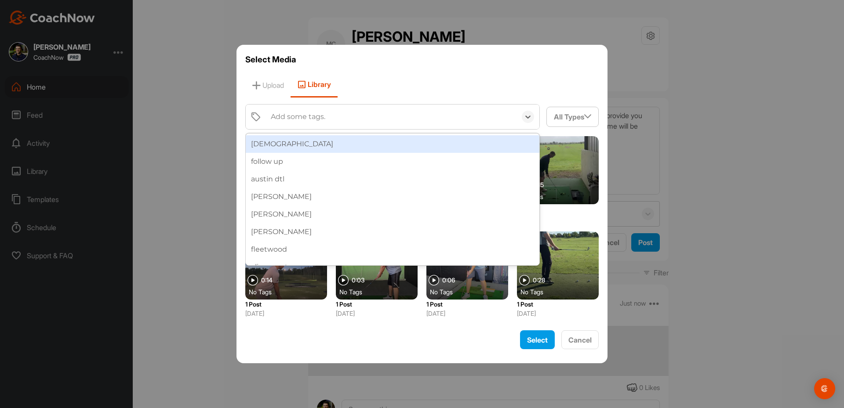
click at [308, 110] on div "Add some tags." at bounding box center [391, 117] width 250 height 25
click at [275, 135] on div "[DEMOGRAPHIC_DATA]" at bounding box center [393, 144] width 294 height 18
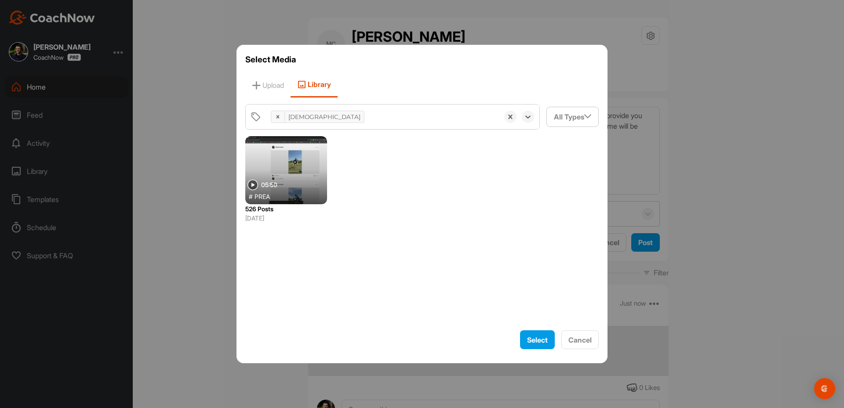
click at [282, 166] on div at bounding box center [286, 170] width 82 height 68
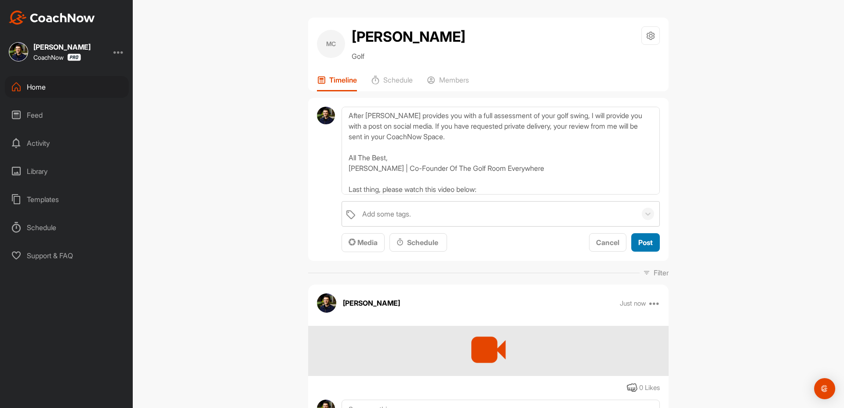
click at [646, 236] on div "Add some tags. Media Schedule Cancel Post" at bounding box center [501, 226] width 318 height 51
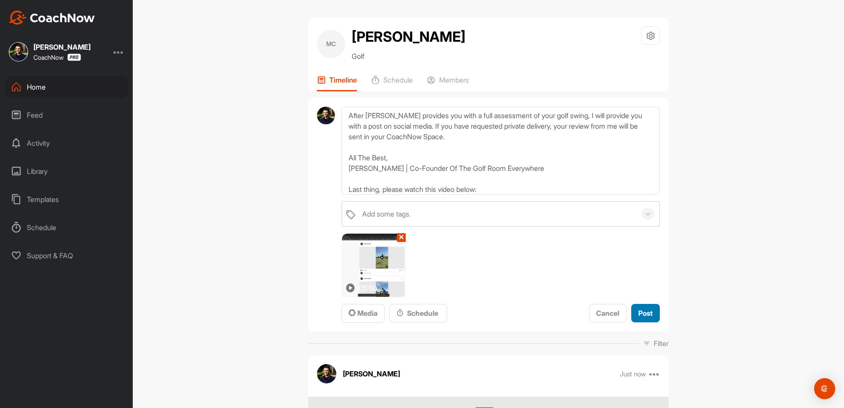
click at [651, 316] on button "Post" at bounding box center [645, 313] width 29 height 19
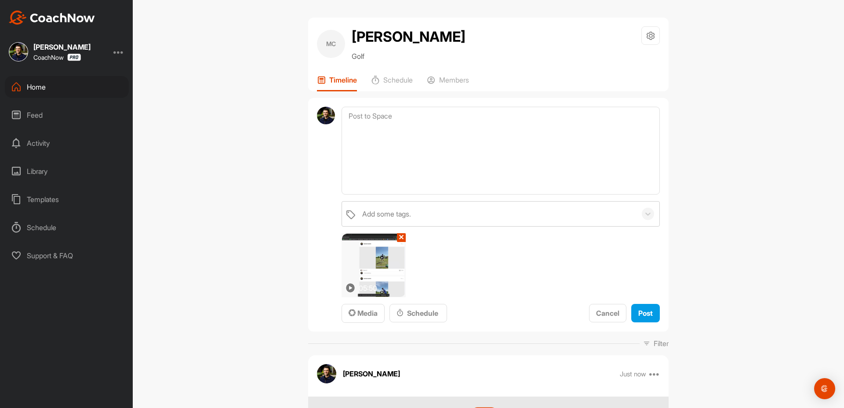
scroll to position [0, 0]
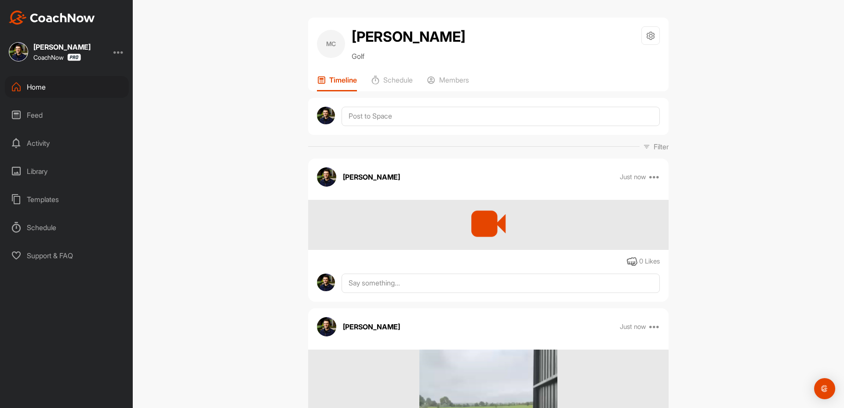
click at [451, 73] on div "MC [PERSON_NAME] Golf Space Settings Your Notifications Timeline Schedule Membe…" at bounding box center [488, 55] width 360 height 74
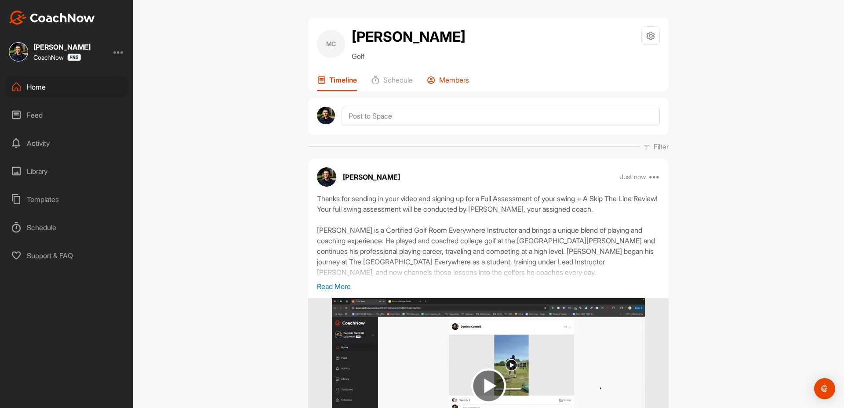
click at [452, 80] on p "Members" at bounding box center [454, 80] width 30 height 9
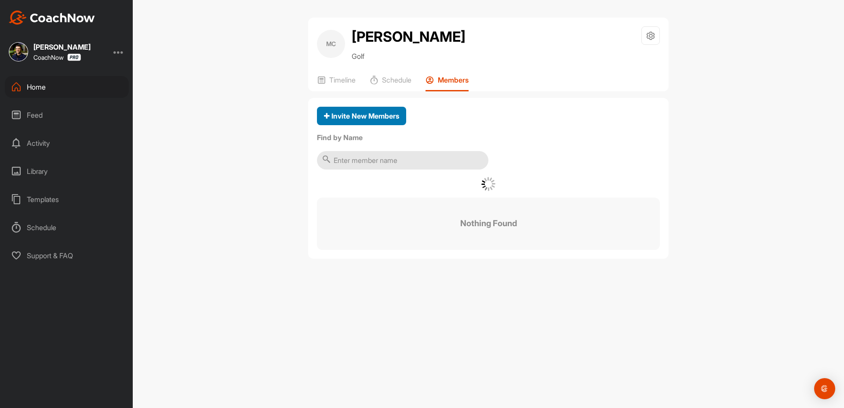
click at [362, 116] on span "Invite New Members" at bounding box center [361, 116] width 75 height 9
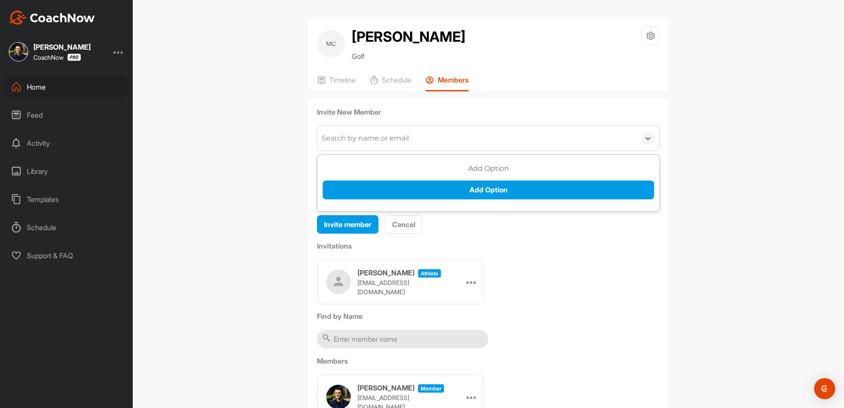
click at [375, 142] on div "Search by name or email" at bounding box center [365, 138] width 87 height 11
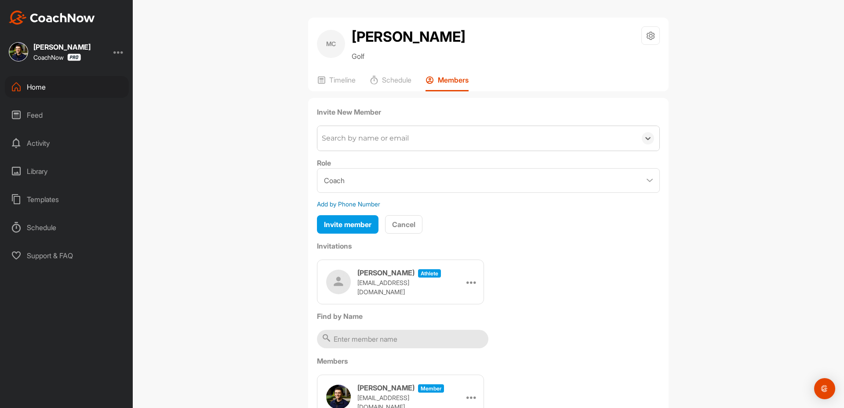
click at [376, 133] on div "Search by name or email" at bounding box center [365, 138] width 87 height 11
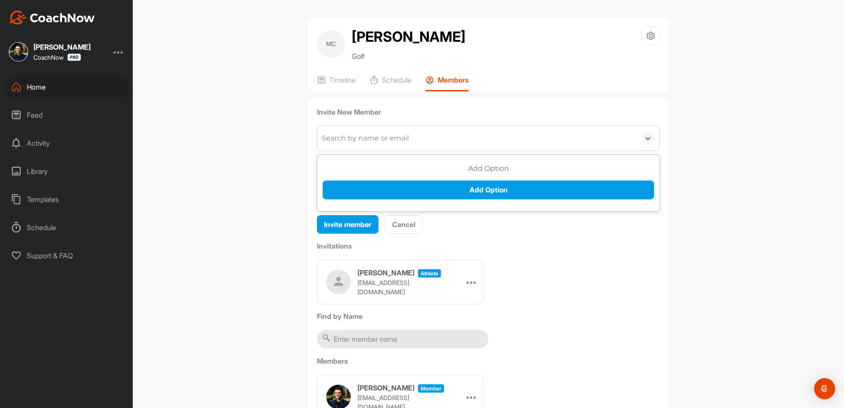
click at [376, 133] on div "Search by name or email" at bounding box center [365, 138] width 87 height 11
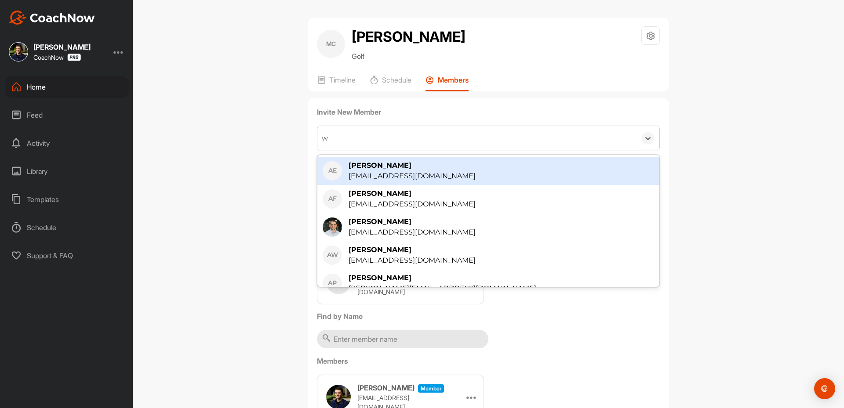
type input "wy"
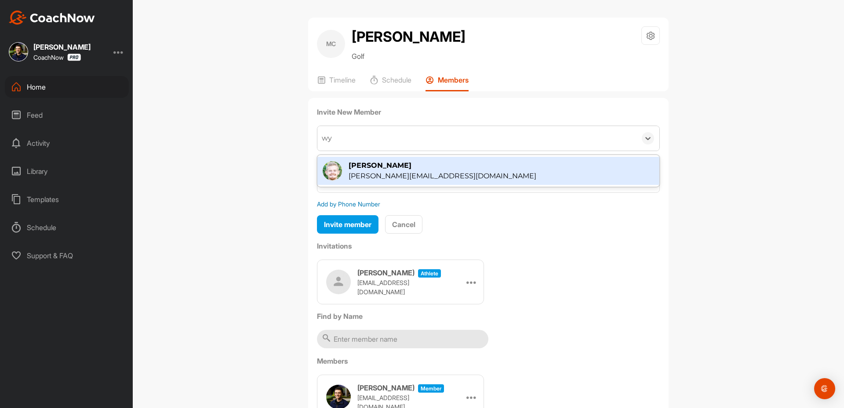
click at [388, 175] on div "[PERSON_NAME][EMAIL_ADDRESS][DOMAIN_NAME]" at bounding box center [443, 176] width 188 height 11
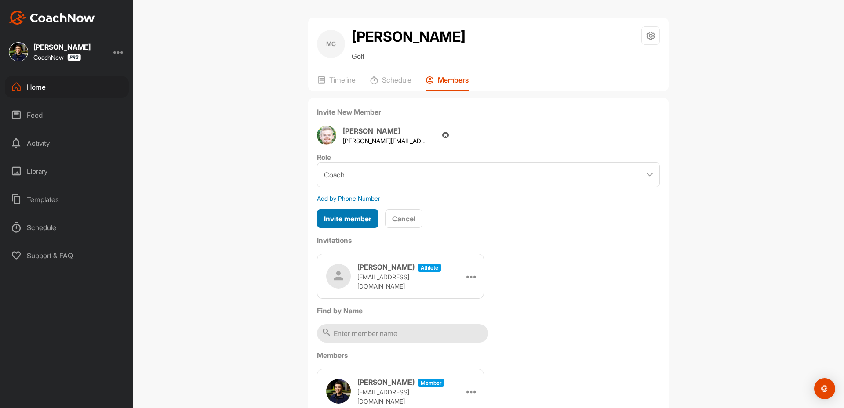
click at [340, 226] on button "Invite member" at bounding box center [348, 219] width 62 height 19
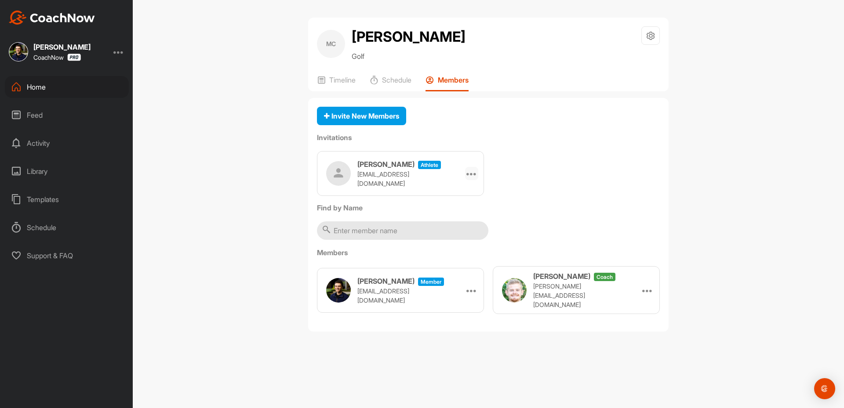
click at [471, 173] on icon at bounding box center [471, 173] width 11 height 11
click at [447, 263] on li "Copy Link" at bounding box center [454, 254] width 47 height 28
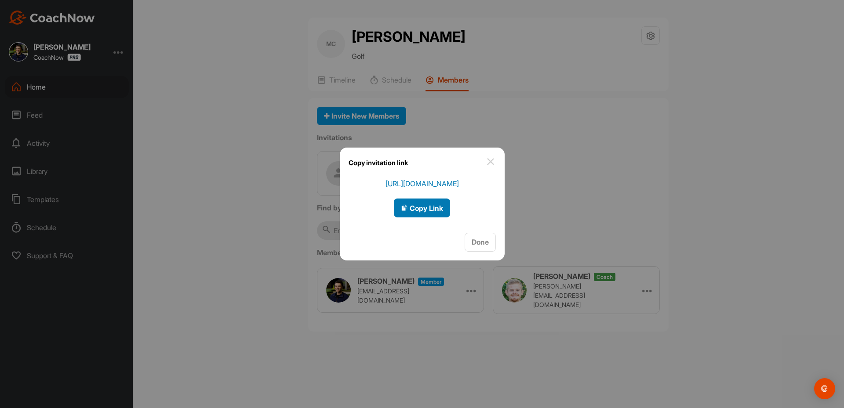
click at [426, 203] on div "Copy Link" at bounding box center [422, 208] width 42 height 11
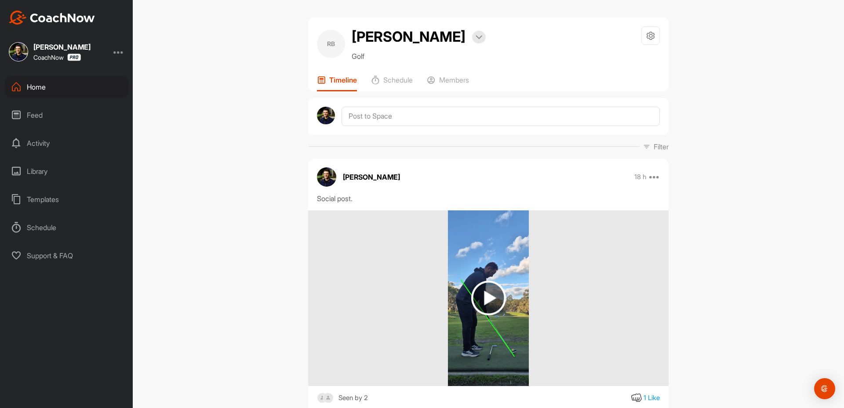
click at [112, 52] on div "Dominic Caminiti CoachNow" at bounding box center [66, 51] width 133 height 19
click at [122, 55] on div "Dominic Caminiti CoachNow" at bounding box center [66, 51] width 133 height 19
click at [119, 53] on div at bounding box center [118, 52] width 11 height 11
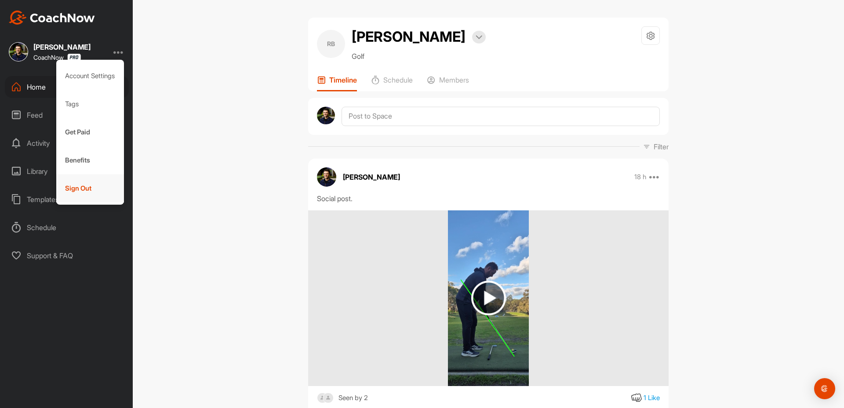
click at [75, 193] on div "Sign Out" at bounding box center [90, 189] width 68 height 28
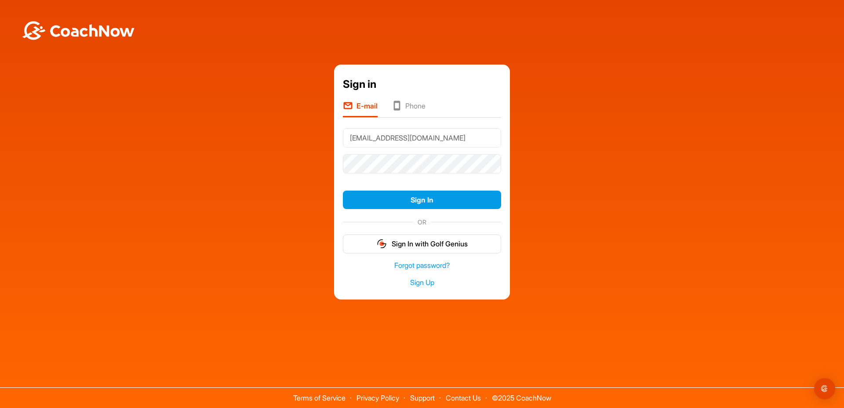
click at [384, 139] on input "Dom@thegolfroomeverywhere.com" at bounding box center [422, 137] width 158 height 19
click at [385, 140] on input "Dom@thegolfroomeverywhere.com" at bounding box center [422, 137] width 158 height 19
type input "Greg@thegolfroomeverywhere.com"
click at [415, 193] on button "Sign In" at bounding box center [422, 200] width 158 height 19
